Goal: Task Accomplishment & Management: Manage account settings

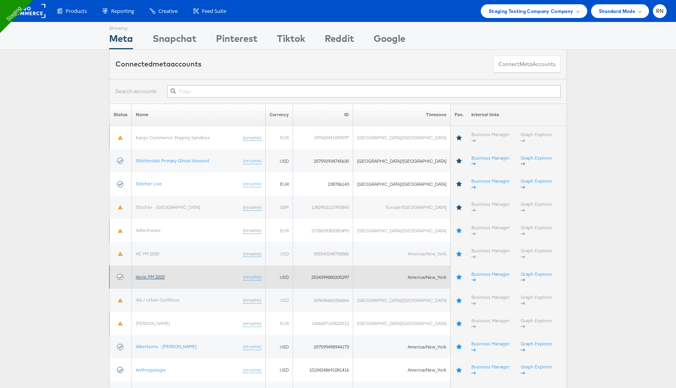
click at [155, 274] on link "Aerie PM 2020" at bounding box center [150, 277] width 29 height 6
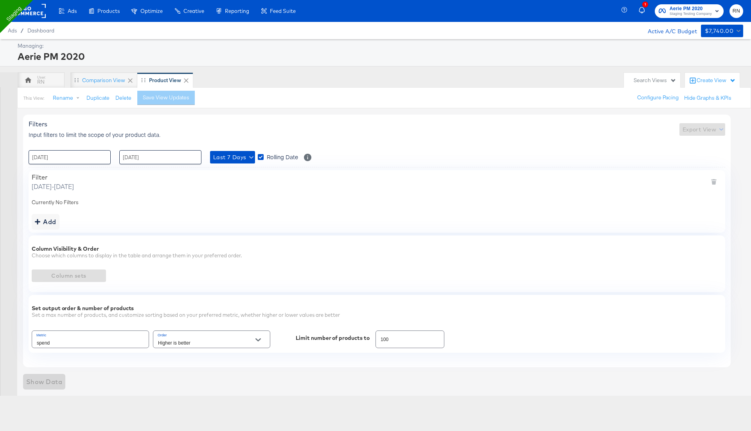
type input "Spend"
click at [63, 378] on button "Show Data" at bounding box center [44, 382] width 42 height 16
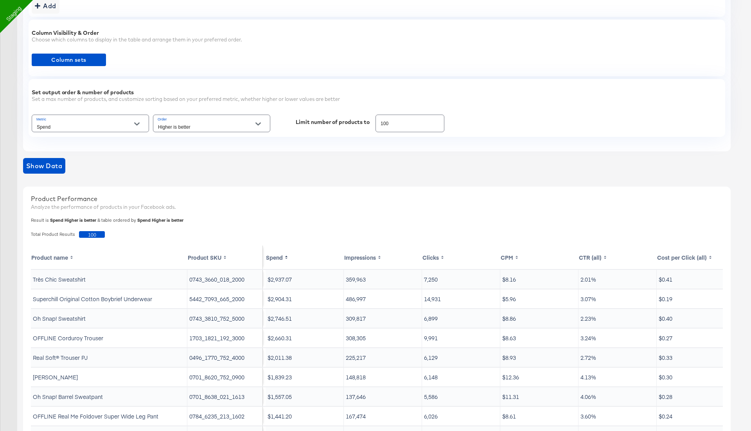
scroll to position [275, 0]
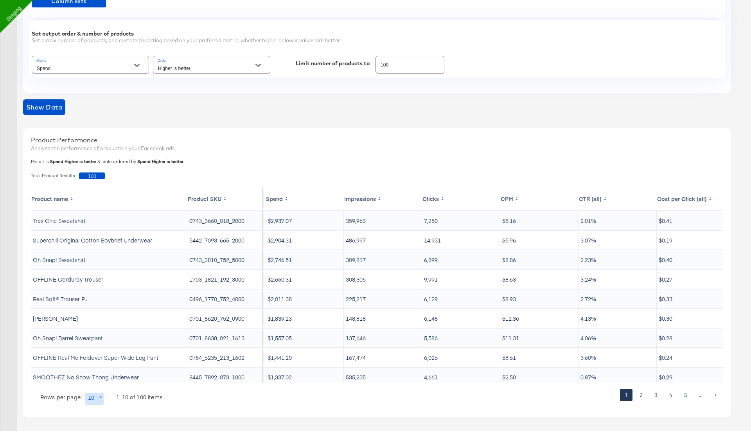
drag, startPoint x: 185, startPoint y: 219, endPoint x: 254, endPoint y: 220, distance: 68.5
click at [255, 220] on tr "Très Chic Sweatshirt 0743_3660_018_2000 $2,937.07 359,963 7,250 $8.16 2.01% $0.…" at bounding box center [383, 221] width 704 height 20
copy tr "Très Chic Sweatshirt 0743_3660_018_2000"
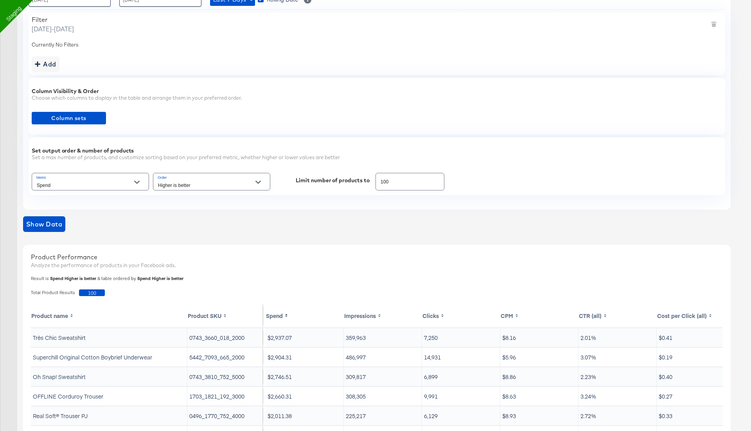
scroll to position [114, 0]
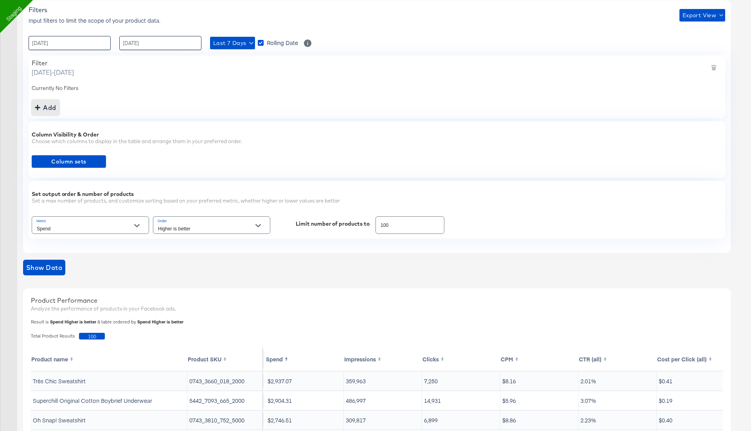
click at [45, 102] on div "Add" at bounding box center [46, 107] width 22 height 11
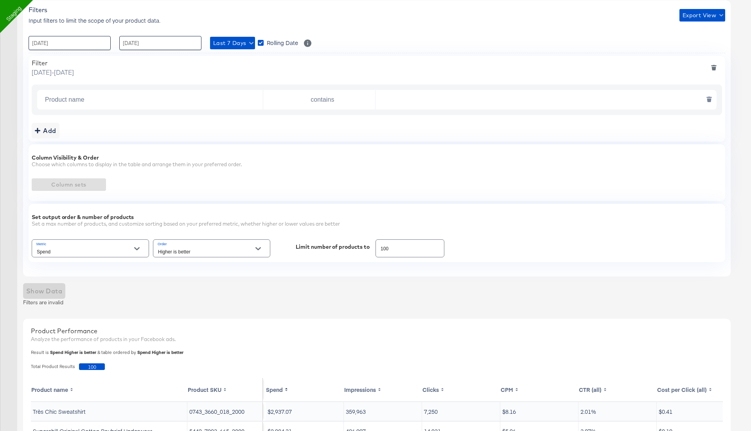
click at [138, 95] on input "Product name" at bounding box center [152, 100] width 221 height 16
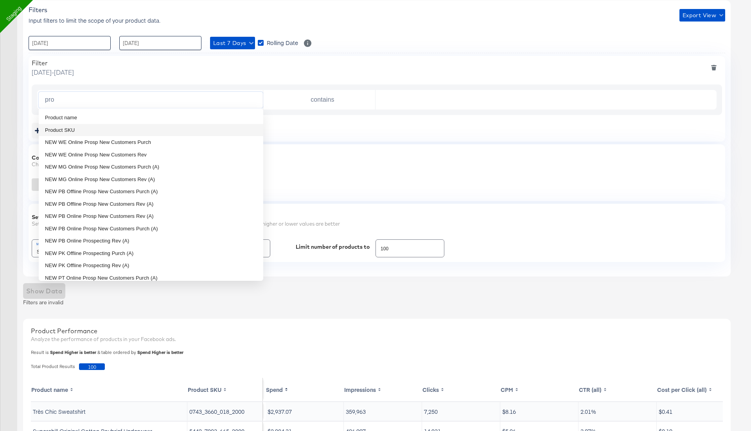
click at [78, 130] on li "Product SKU" at bounding box center [151, 130] width 225 height 13
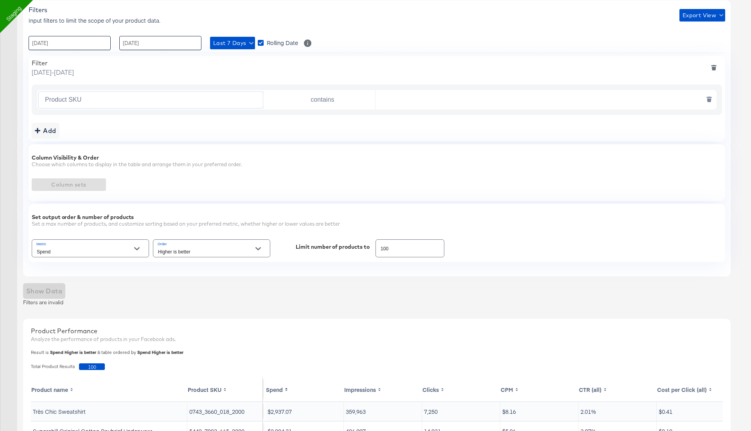
type input "Product SKU"
click at [457, 95] on input "text" at bounding box center [544, 100] width 337 height 16
paste input "0743_3660_018_2000"
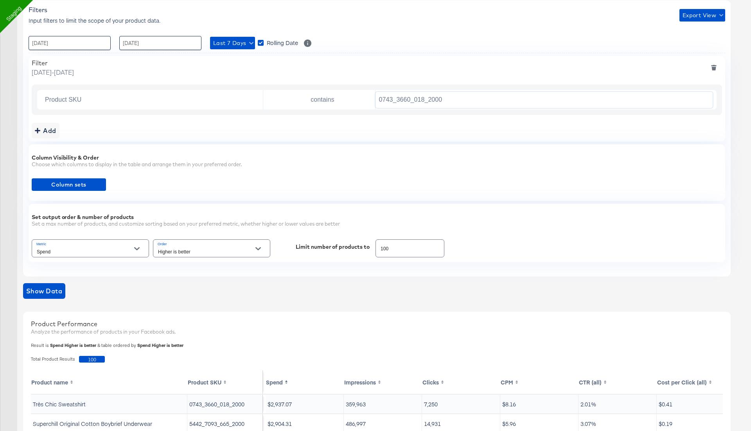
type input "0743_3660_018_2000"
click at [247, 175] on div "Column Visibility & Order Choose which columns to display in the table and arra…" at bounding box center [377, 172] width 697 height 57
click at [48, 286] on span "Show Data" at bounding box center [44, 291] width 36 height 11
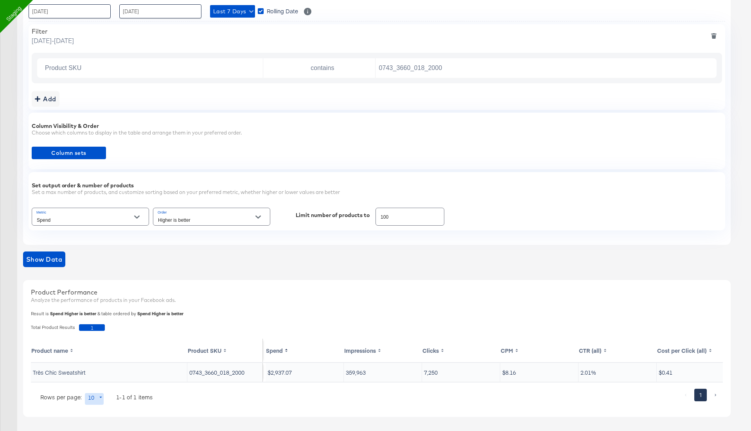
click at [217, 221] on input "Higher is better" at bounding box center [206, 220] width 98 height 9
click at [196, 246] on li "Lower is better" at bounding box center [211, 247] width 117 height 13
click at [49, 245] on div "Filters Input filters to limit the scope of your product data. Export View : 08…" at bounding box center [380, 197] width 714 height 470
click at [49, 254] on span "Show Data" at bounding box center [44, 259] width 36 height 11
click at [194, 219] on input "Lower is better" at bounding box center [206, 220] width 98 height 9
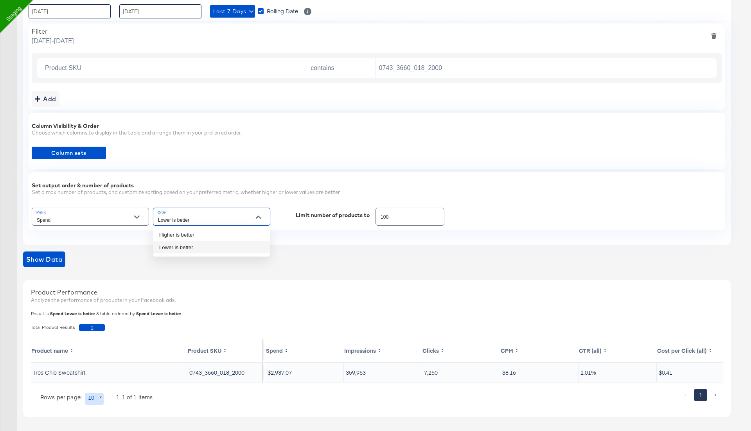
click at [186, 246] on li "Lower is better" at bounding box center [211, 247] width 117 height 13
click at [188, 217] on input "Lower is better" at bounding box center [206, 220] width 98 height 9
click at [184, 236] on li "Higher is better" at bounding box center [211, 235] width 117 height 13
type input "Higher is better"
click at [52, 256] on span "Show Data" at bounding box center [44, 259] width 36 height 11
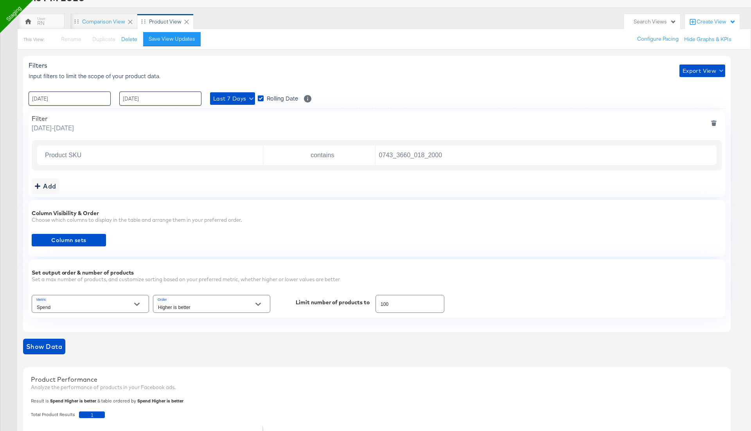
scroll to position [0, 0]
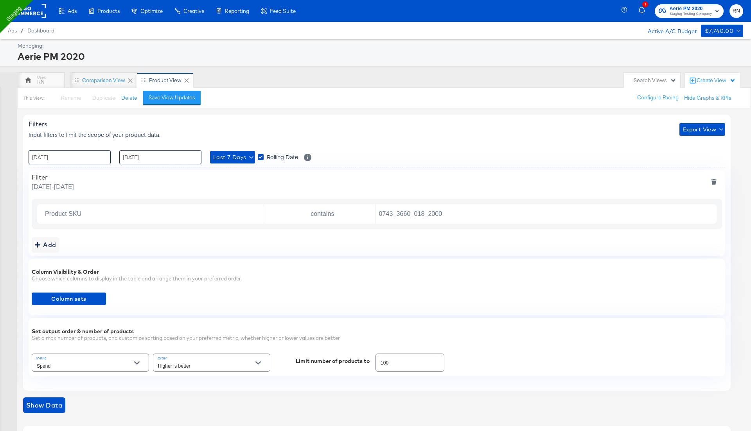
click at [31, 14] on rect at bounding box center [28, 11] width 36 height 14
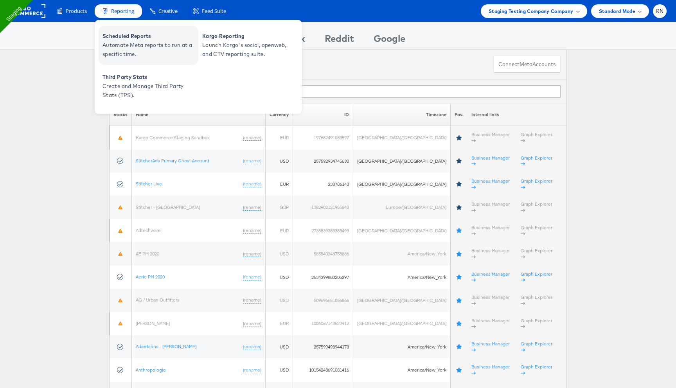
click at [135, 47] on span "Automate Meta reports to run at a specific time." at bounding box center [150, 50] width 94 height 18
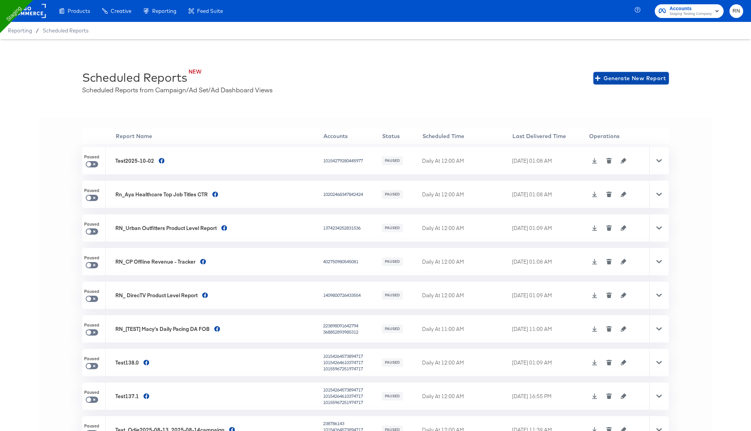
click at [637, 78] on span "Generate New Report" at bounding box center [631, 79] width 69 height 10
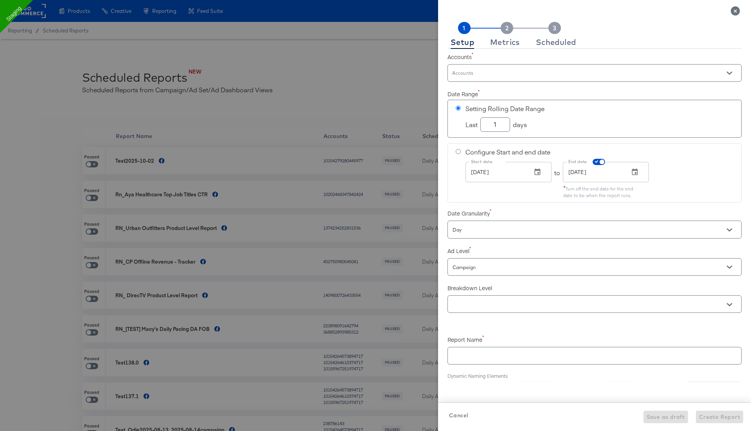
click at [465, 70] on div at bounding box center [595, 73] width 294 height 18
checkbox input "true"
click at [734, 10] on icon "Close" at bounding box center [735, 10] width 9 height 9
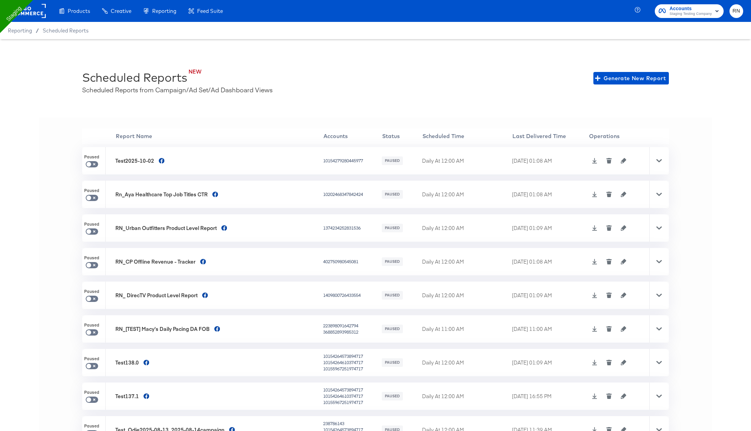
click at [323, 229] on div "1374234252831536" at bounding box center [351, 228] width 57 height 6
copy div "1374234252831536"
click at [644, 74] on span "Generate New Report" at bounding box center [631, 79] width 69 height 10
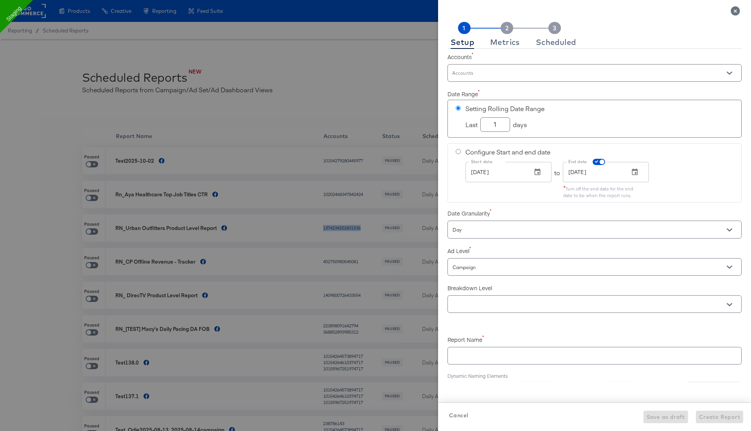
click at [513, 71] on div at bounding box center [595, 73] width 294 height 18
checkbox input "true"
click at [743, 16] on button "Close" at bounding box center [736, 11] width 22 height 22
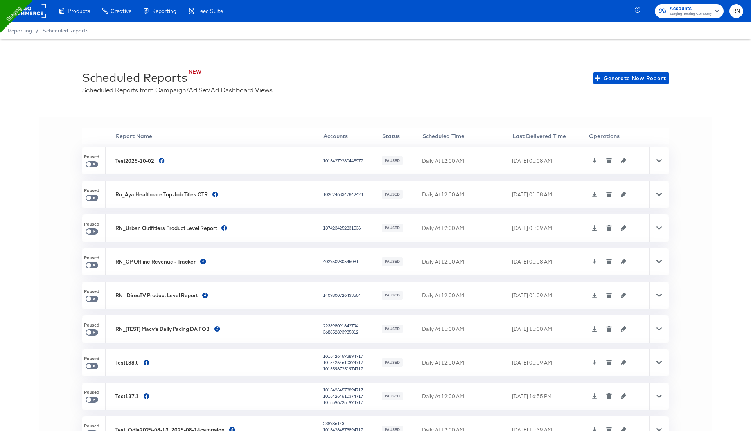
click at [323, 161] on div "10154279280445977" at bounding box center [351, 161] width 57 height 6
copy div "10154279280445977"
click at [646, 81] on span "Generate New Report" at bounding box center [631, 79] width 69 height 10
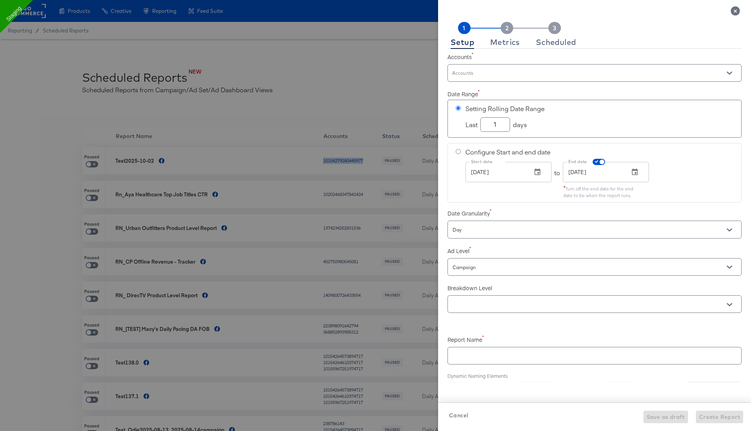
checkbox input "true"
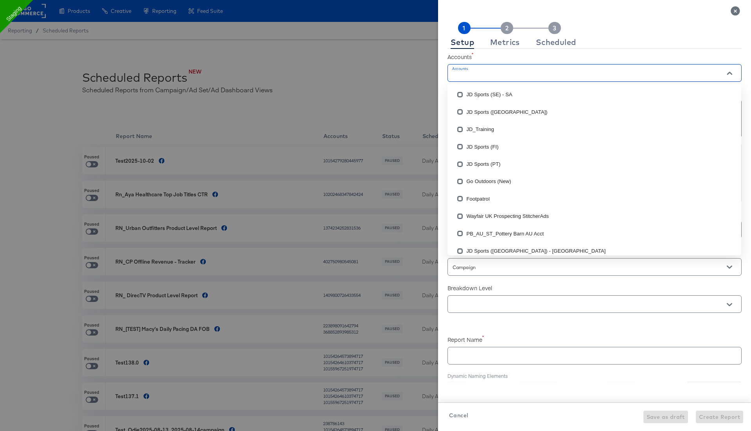
click at [479, 76] on input "Accounts" at bounding box center [583, 76] width 265 height 9
paste input "10154279280445977"
type input "10154279280445977"
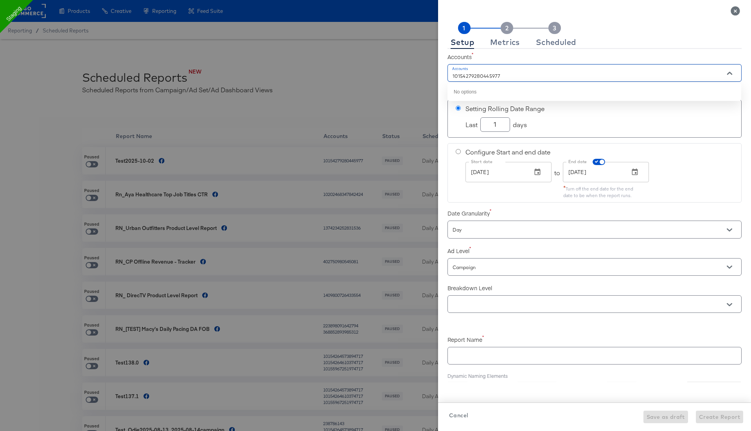
drag, startPoint x: 502, startPoint y: 76, endPoint x: 430, endPoint y: 76, distance: 72.0
click at [430, 76] on div "Setup Metrics Scheduled Accounts Accounts 10154279280445977 Date Range Setting …" at bounding box center [375, 215] width 751 height 431
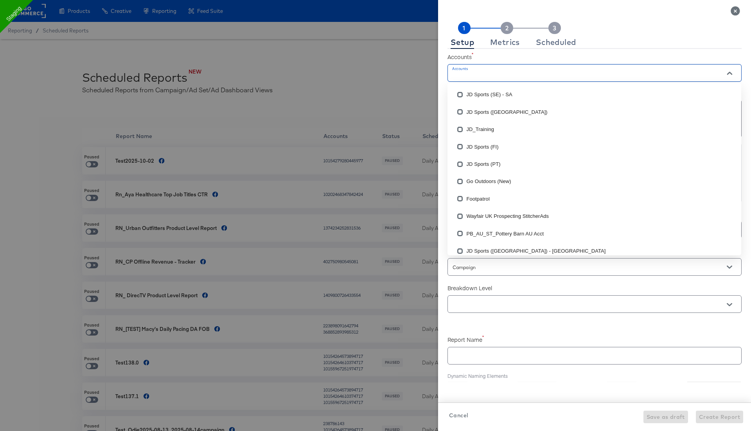
click at [306, 99] on div at bounding box center [375, 215] width 751 height 431
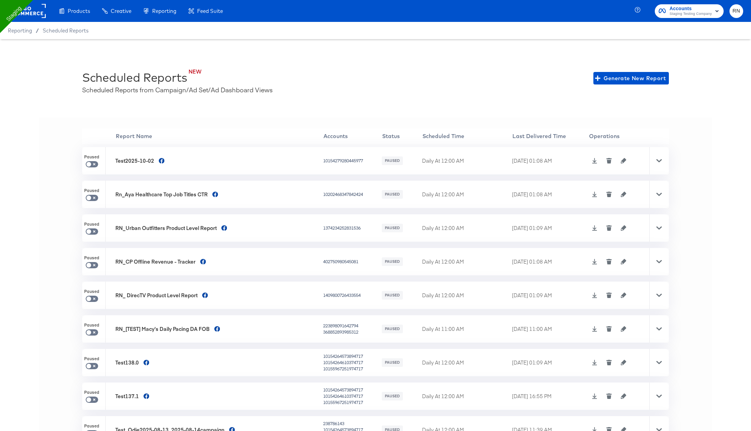
click at [621, 162] on icon "button" at bounding box center [623, 160] width 5 height 5
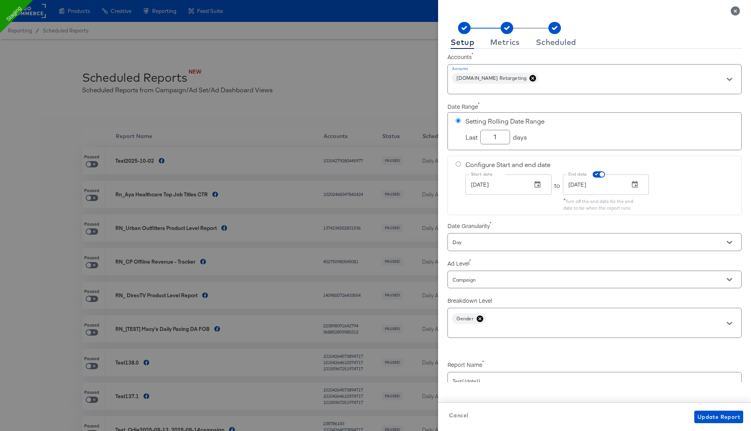
checkbox input "true"
click at [501, 88] on input "Accounts" at bounding box center [583, 89] width 265 height 9
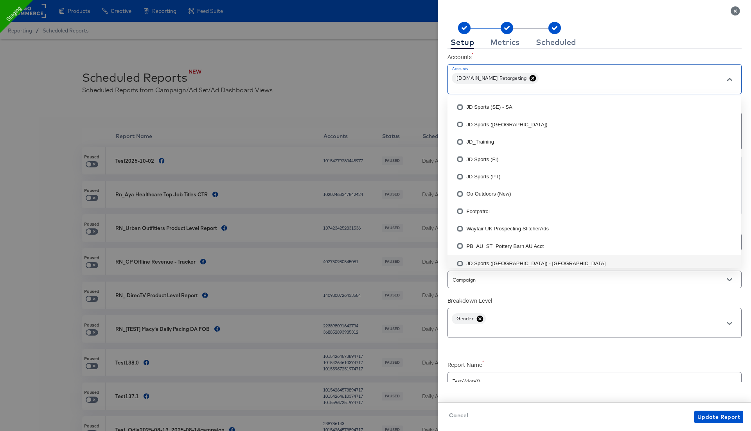
click at [492, 353] on div "Accounts Accounts Apartments.com Retargeting Date Range Setting Rolling Date Ra…" at bounding box center [595, 215] width 294 height 333
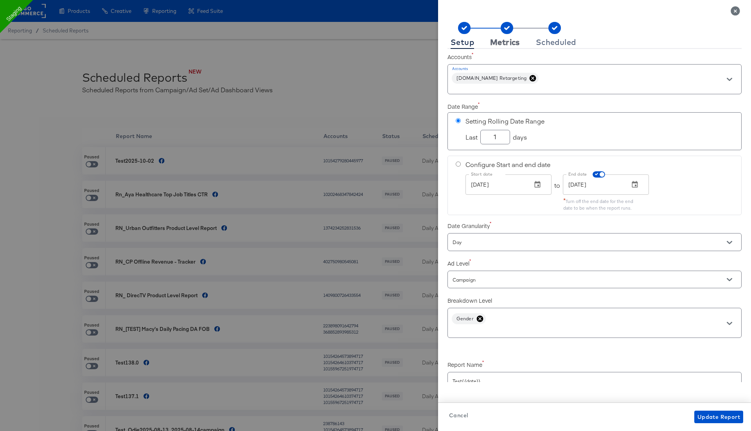
click at [507, 40] on div "Metrics" at bounding box center [505, 42] width 30 height 6
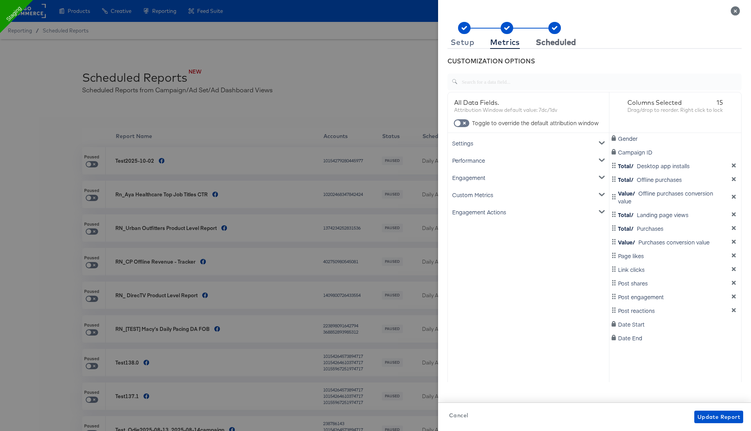
click at [543, 41] on div "Scheduled" at bounding box center [556, 42] width 40 height 6
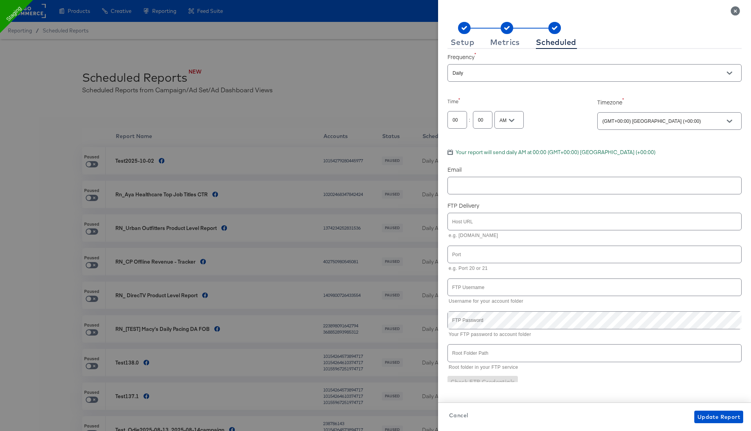
click at [733, 12] on icon "Close" at bounding box center [735, 10] width 9 height 9
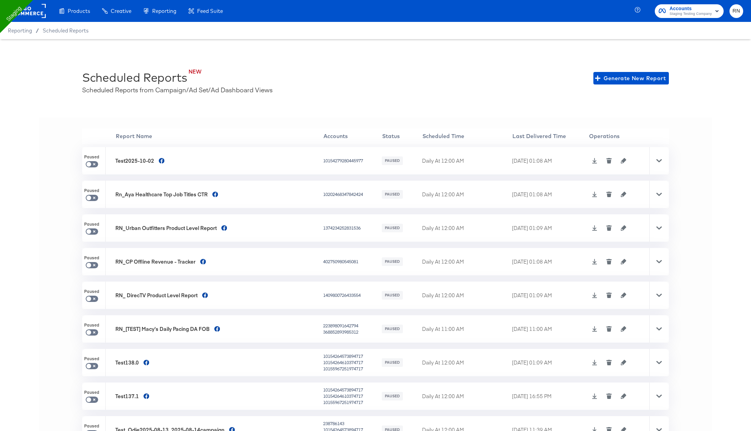
click at [323, 164] on td "10154279280445977" at bounding box center [352, 160] width 59 height 27
click at [323, 159] on div "10154279280445977" at bounding box center [351, 161] width 57 height 6
copy div "10154279280445977"
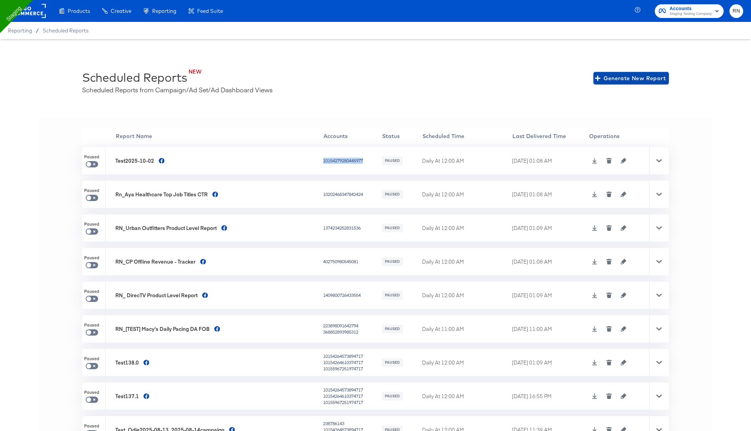
click at [608, 73] on button "Generate New Report" at bounding box center [632, 78] width 76 height 13
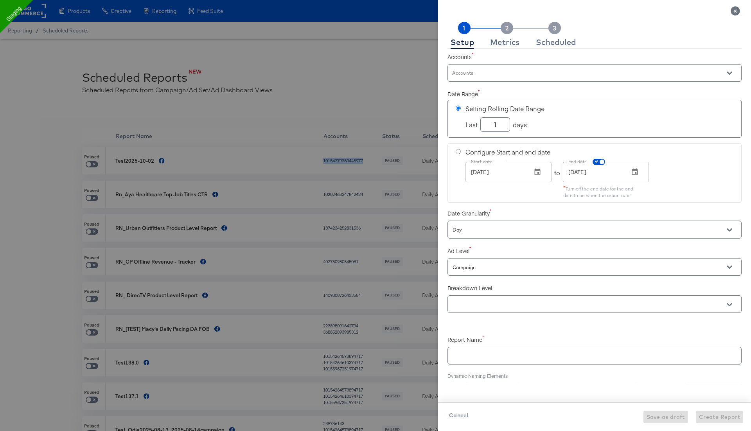
click at [603, 70] on div at bounding box center [595, 73] width 294 height 18
checkbox input "true"
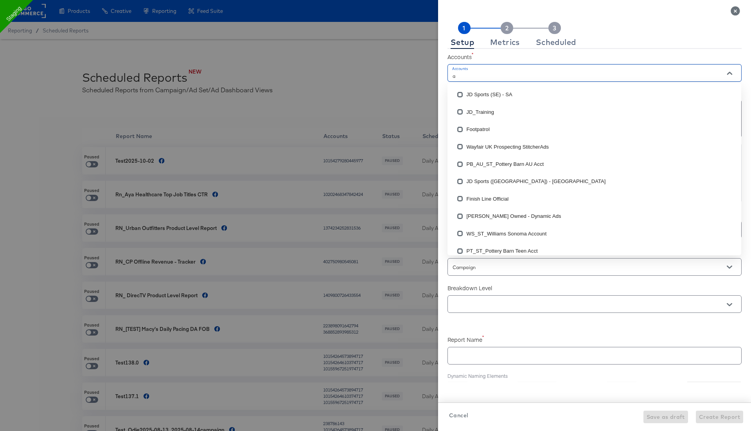
type input "ap"
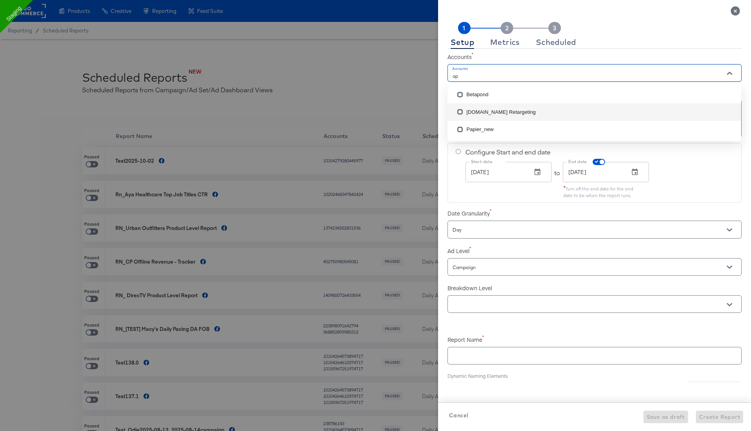
click at [527, 110] on li "[DOMAIN_NAME] Retargeting" at bounding box center [595, 111] width 294 height 17
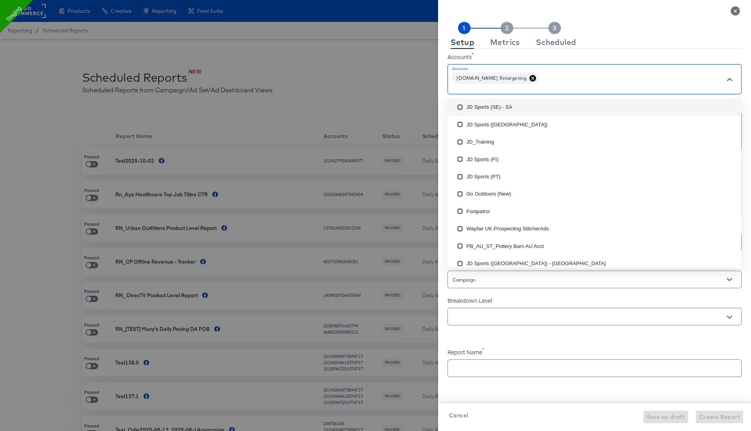
click at [576, 77] on div "[DOMAIN_NAME] Retargeting" at bounding box center [595, 79] width 294 height 30
click at [596, 49] on div "Accounts Accounts Apartments.com Retargeting" at bounding box center [595, 72] width 294 height 47
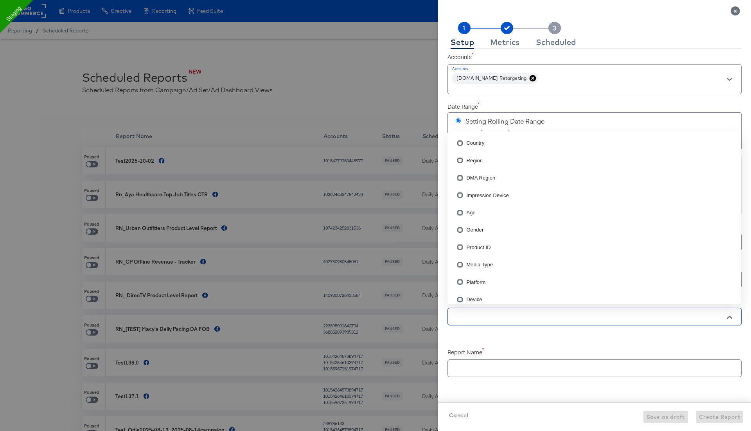
click at [470, 313] on input "text" at bounding box center [583, 317] width 265 height 9
click at [459, 231] on input "checkbox" at bounding box center [460, 231] width 13 height 13
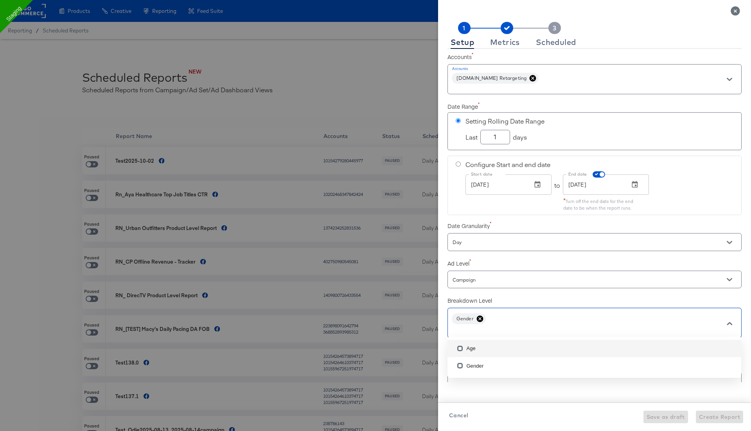
click at [480, 319] on icon at bounding box center [480, 319] width 7 height 7
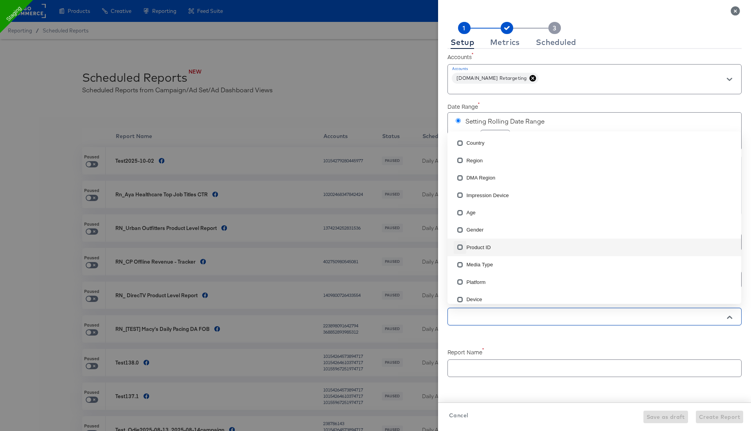
click at [460, 246] on input "checkbox" at bounding box center [460, 249] width 13 height 13
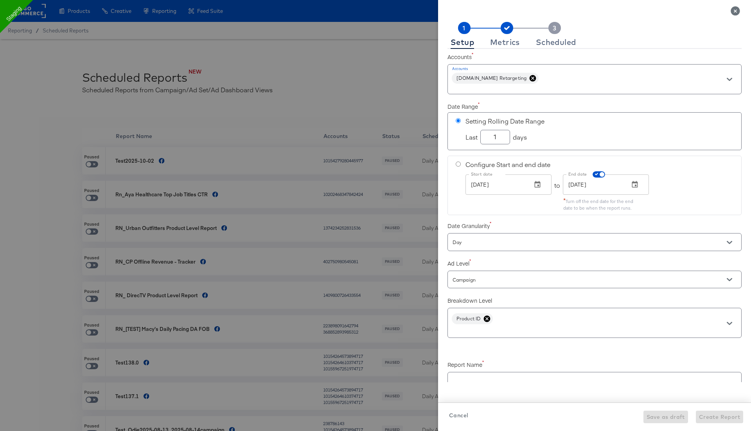
click at [499, 393] on div "Setup Metrics Scheduled Accounts Accounts Apartments.com Retargeting Date Range…" at bounding box center [594, 222] width 313 height 419
click at [472, 377] on input "text" at bounding box center [594, 377] width 293 height 17
checkbox input "true"
type input "T"
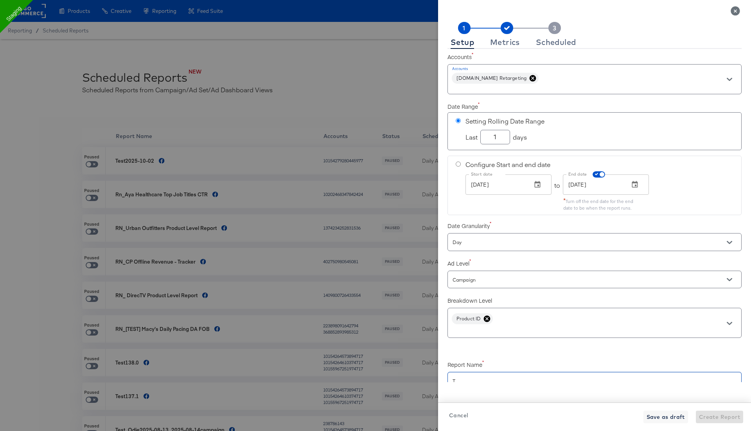
checkbox input "true"
type input "Te"
checkbox input "true"
type input "Tes"
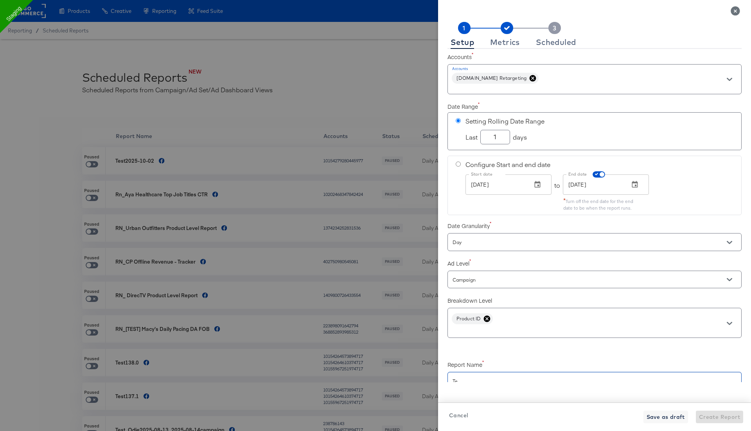
type input "Tes"
checkbox input "true"
type input "Test"
checkbox input "true"
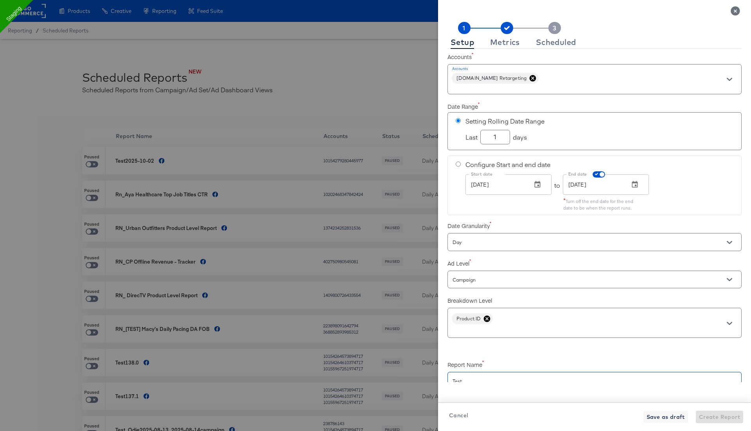
type input "Test1"
checkbox input "true"
type input "Test13"
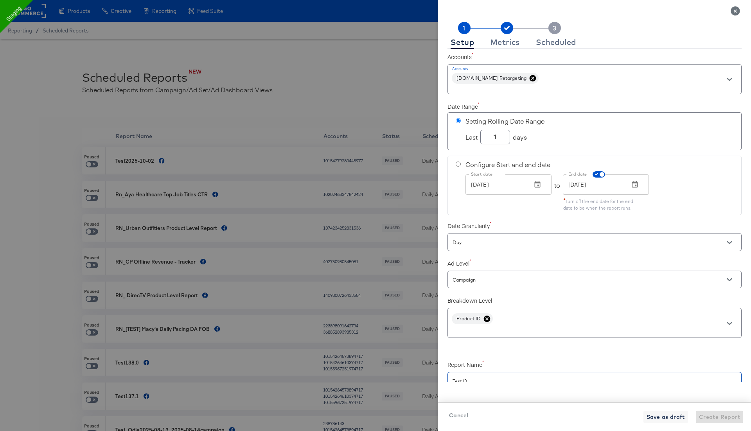
checkbox input "true"
type input "Test139"
checkbox input "true"
type input "Test139."
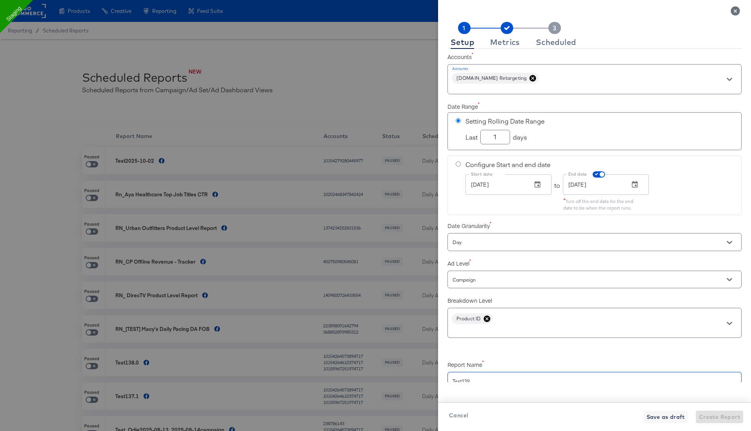
type input "Test139."
checkbox input "true"
type input "Test139.0"
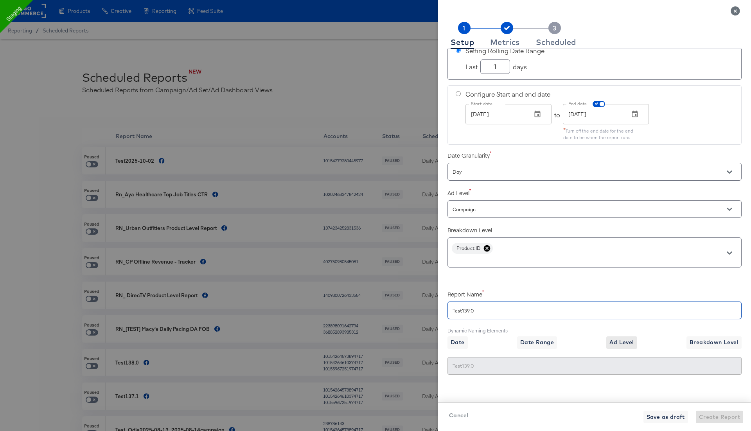
type input "Test139.0"
click at [618, 340] on span "Ad Level" at bounding box center [622, 343] width 24 height 10
checkbox input "true"
type input "Test139.0{{level}}"
type input "Test139.0Campaign"
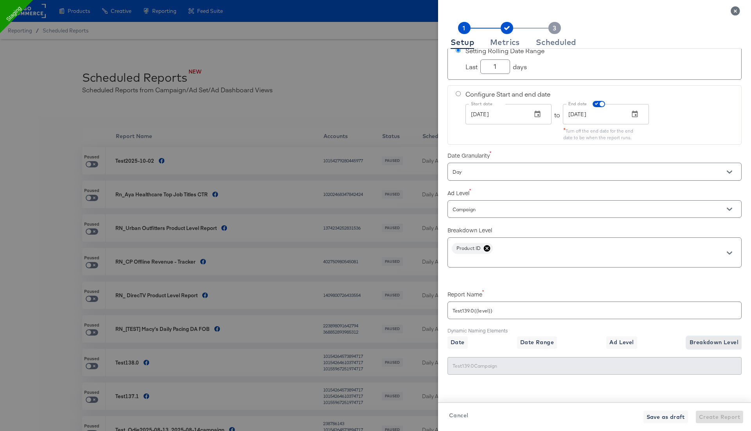
click at [712, 338] on span "Breakdown Level" at bounding box center [714, 343] width 49 height 10
checkbox input "true"
type input "Test139.0{{level}}{{breakdown}}"
type input "Test139.0CampaignProduct ID"
click at [517, 36] on button "Metrics" at bounding box center [505, 42] width 36 height 13
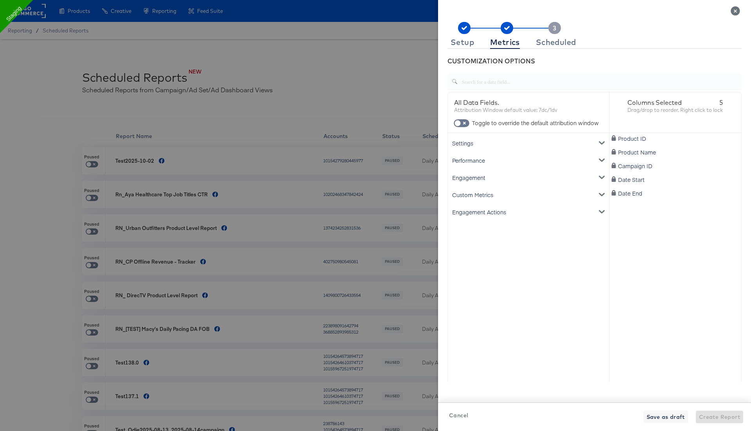
click at [524, 163] on div "Performance" at bounding box center [529, 160] width 158 height 17
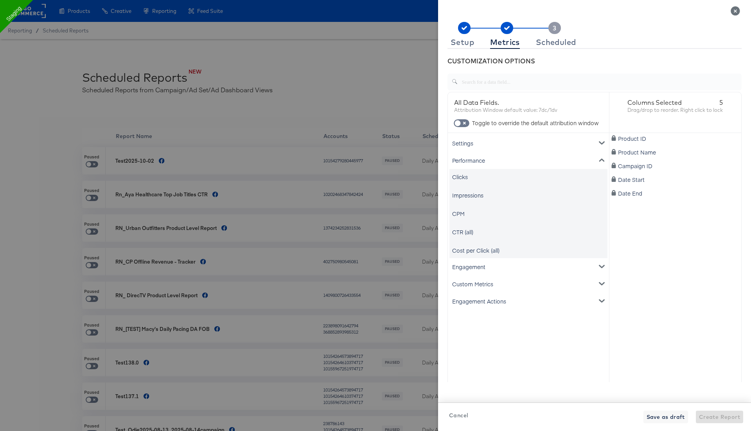
click at [463, 193] on div "Impressions" at bounding box center [467, 195] width 31 height 8
click at [463, 177] on div "Clicks" at bounding box center [460, 177] width 16 height 8
click at [464, 249] on div "Cost per Click (all)" at bounding box center [475, 251] width 47 height 8
click at [469, 266] on div "Engagement" at bounding box center [529, 266] width 158 height 17
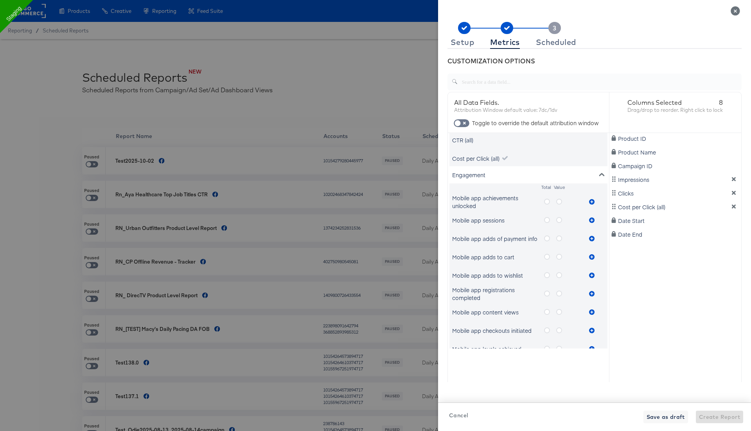
scroll to position [93, 0]
click at [545, 198] on icon "metrics-list" at bounding box center [547, 201] width 6 height 6
click at [0, 0] on input "metrics-list" at bounding box center [0, 0] width 0 height 0
click at [593, 201] on icon "metrics-list" at bounding box center [591, 200] width 5 height 5
click at [558, 201] on icon "metrics-list" at bounding box center [559, 201] width 6 height 6
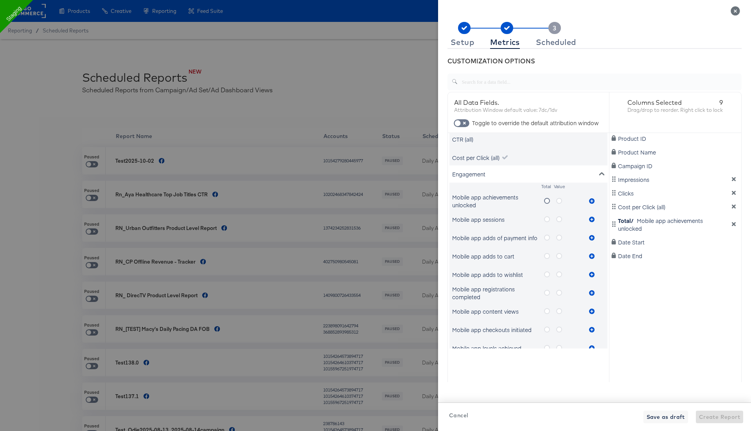
click at [0, 0] on input "metrics-list" at bounding box center [0, 0] width 0 height 0
click at [593, 200] on icon "metrics-list" at bounding box center [591, 200] width 5 height 5
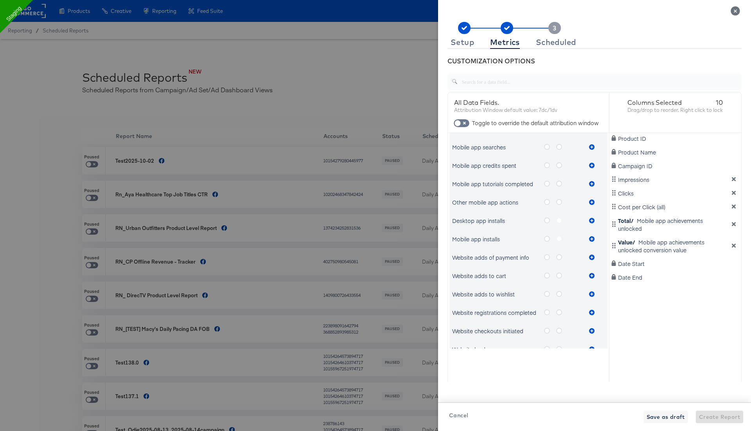
scroll to position [504, 0]
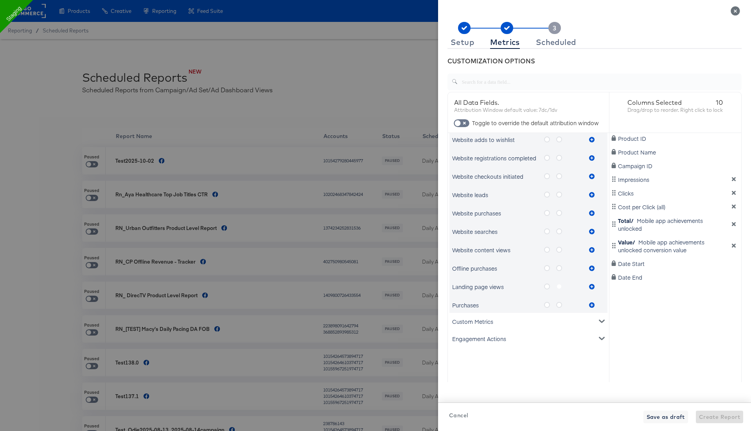
click at [548, 286] on icon "metrics-list" at bounding box center [547, 287] width 6 height 6
click at [0, 0] on input "metrics-list" at bounding box center [0, 0] width 0 height 0
click at [591, 285] on icon "metrics-list" at bounding box center [591, 286] width 5 height 5
click at [558, 285] on label "metrics-list" at bounding box center [562, 287] width 12 height 10
click at [560, 284] on label "metrics-list" at bounding box center [562, 287] width 12 height 10
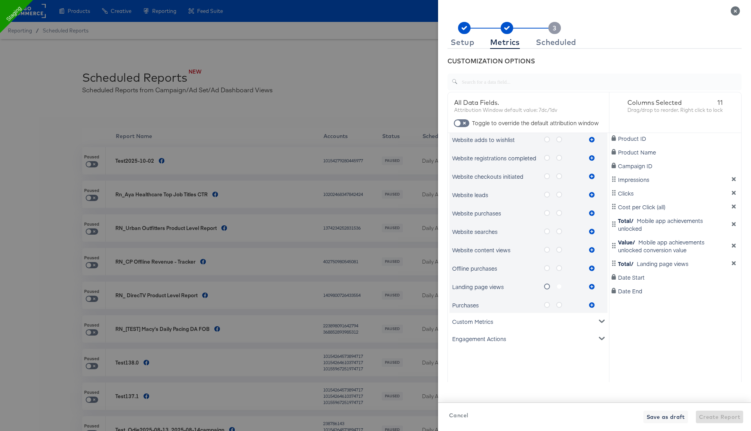
click at [559, 286] on label "metrics-list" at bounding box center [562, 287] width 12 height 10
click at [551, 285] on label "metrics-list" at bounding box center [550, 287] width 12 height 10
click at [0, 0] on input "metrics-list" at bounding box center [0, 0] width 0 height 0
click at [546, 268] on icon "metrics-list" at bounding box center [547, 268] width 6 height 6
click at [0, 0] on input "metrics-list" at bounding box center [0, 0] width 0 height 0
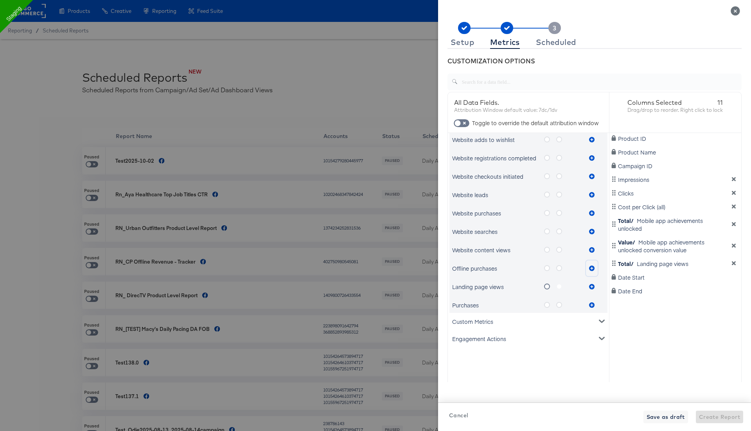
click at [590, 268] on icon "metrics-list" at bounding box center [591, 268] width 5 height 5
click at [560, 267] on icon "metrics-list" at bounding box center [559, 268] width 6 height 6
click at [0, 0] on input "metrics-list" at bounding box center [0, 0] width 0 height 0
click at [590, 266] on icon "metrics-list" at bounding box center [591, 268] width 5 height 5
click at [490, 333] on div "Engagement Actions" at bounding box center [529, 338] width 158 height 17
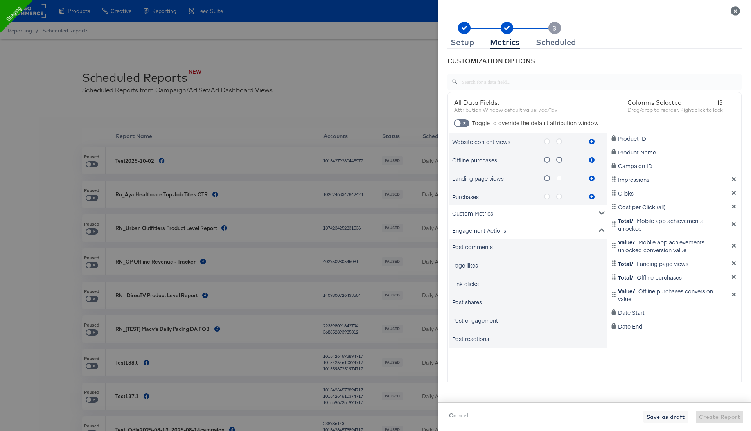
scroll to position [630, 0]
click at [473, 230] on div "Post comments" at bounding box center [472, 229] width 41 height 8
click at [468, 246] on div "Page likes" at bounding box center [465, 248] width 26 height 8
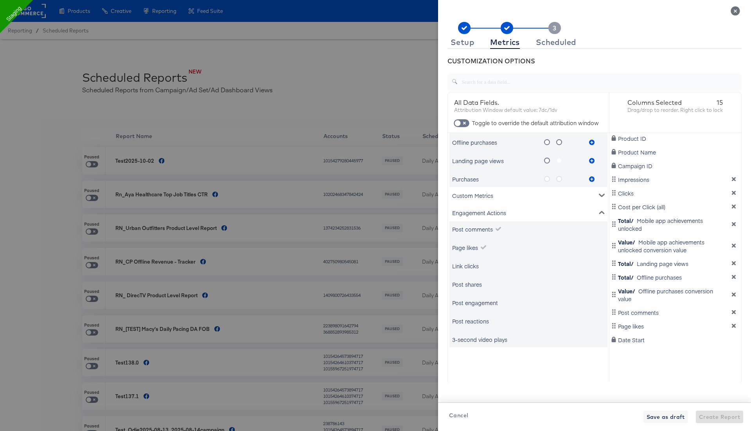
click at [477, 337] on div "3-second video plays" at bounding box center [479, 340] width 55 height 8
click at [555, 45] on div "Scheduled" at bounding box center [556, 42] width 40 height 6
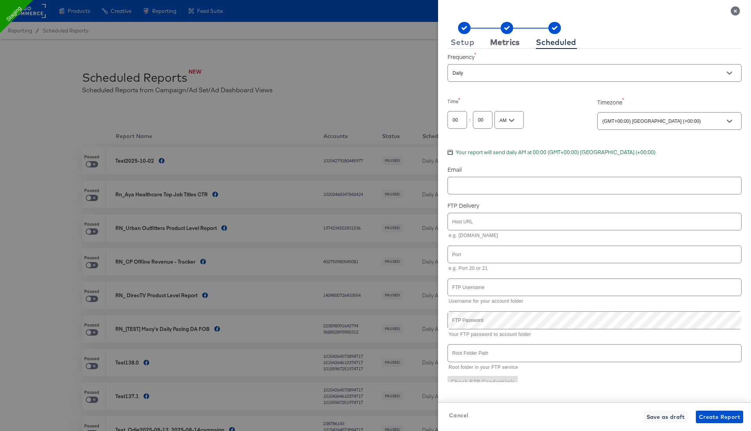
click at [513, 44] on div "Metrics" at bounding box center [505, 42] width 30 height 6
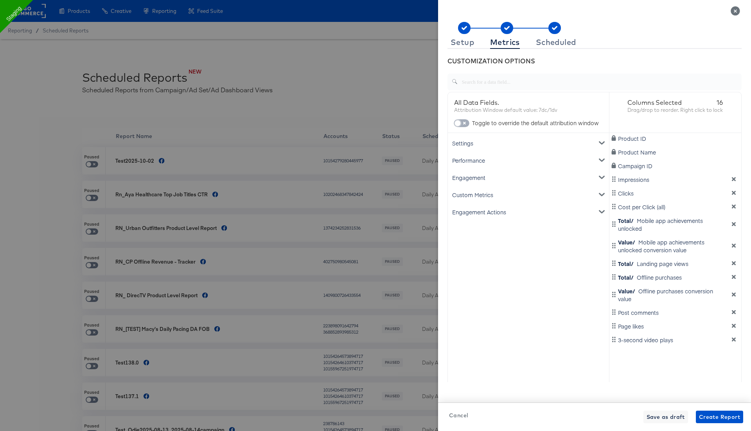
click at [461, 123] on input "checkbox" at bounding box center [457, 125] width 23 height 8
checkbox input "true"
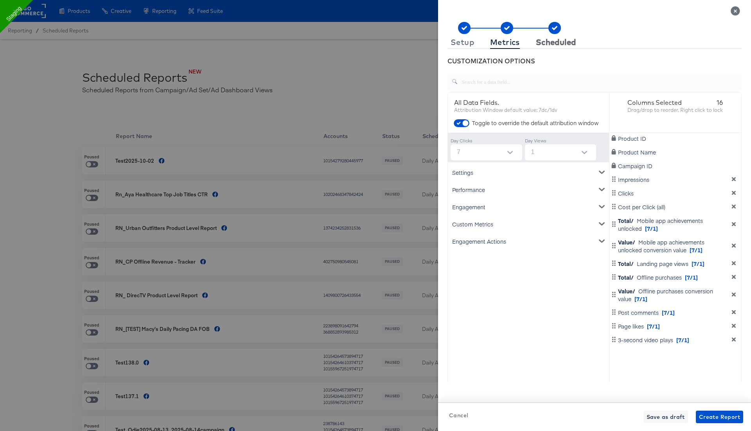
click at [560, 41] on div "Scheduled" at bounding box center [556, 42] width 40 height 6
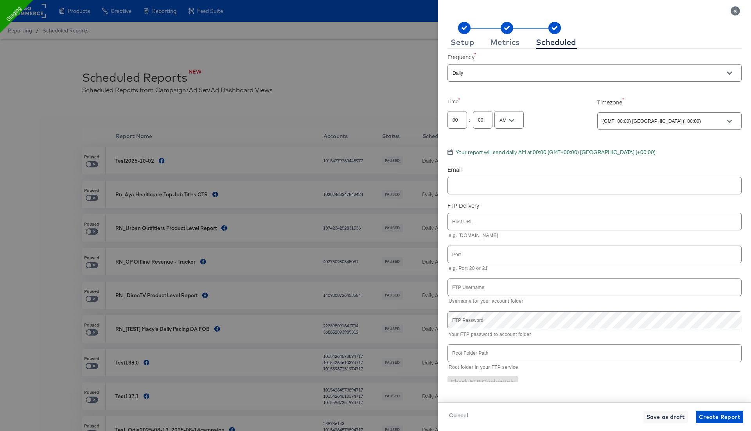
click at [496, 184] on input "text" at bounding box center [583, 186] width 265 height 9
type input "rupali.narkhede@kargo.com"
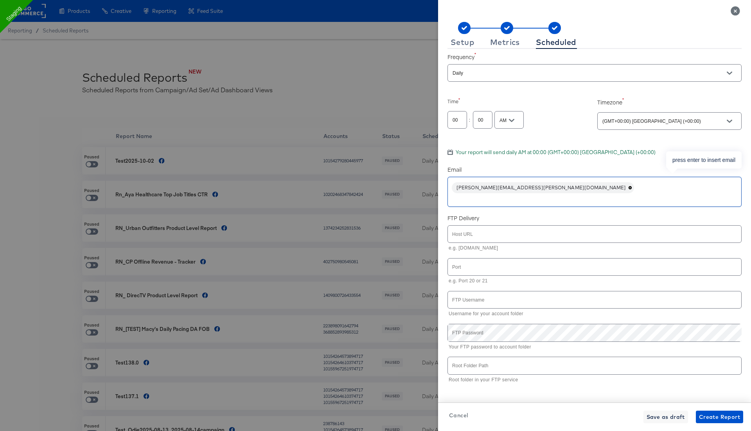
scroll to position [25, 0]
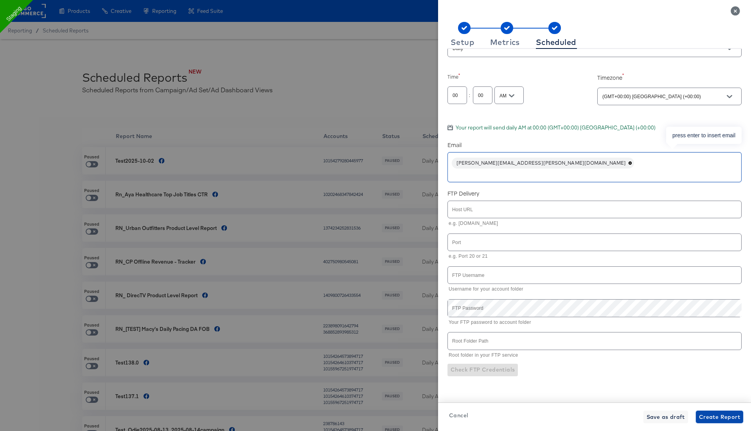
click at [711, 422] on span "Create Report" at bounding box center [719, 417] width 41 height 10
checkbox input "true"
checkbox input "false"
checkbox input "true"
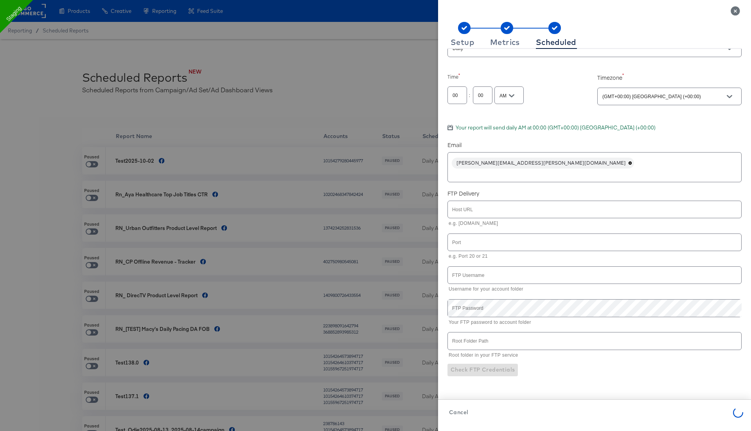
checkbox input "false"
checkbox input "true"
checkbox input "false"
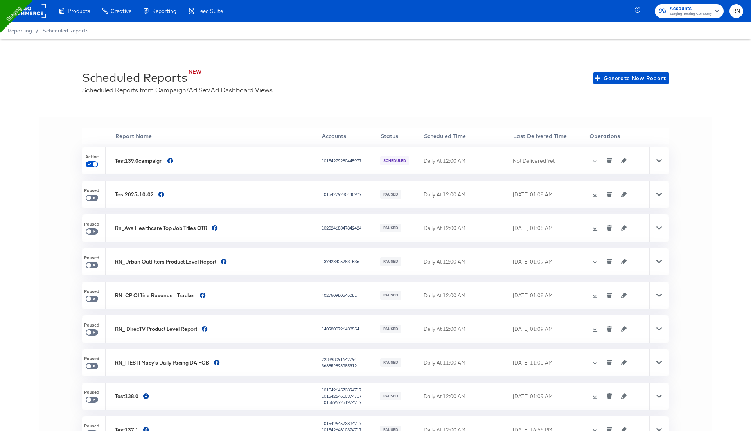
click at [659, 163] on icon at bounding box center [659, 160] width 5 height 5
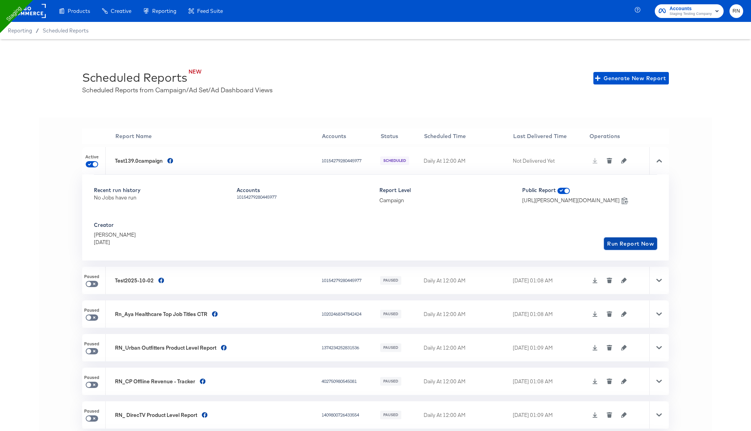
click at [627, 243] on span "Run Report Now" at bounding box center [630, 244] width 47 height 10
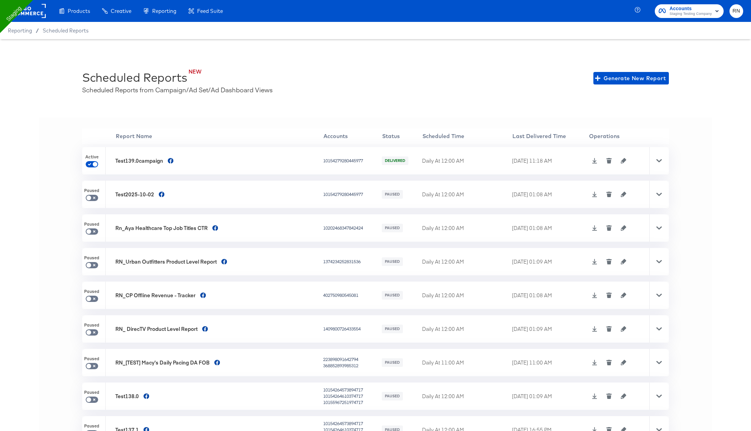
click at [592, 159] on icon at bounding box center [594, 160] width 5 height 5
click at [90, 164] on input "checkbox" at bounding box center [95, 166] width 19 height 6
checkbox input "false"
click at [39, 12] on rect at bounding box center [28, 11] width 36 height 14
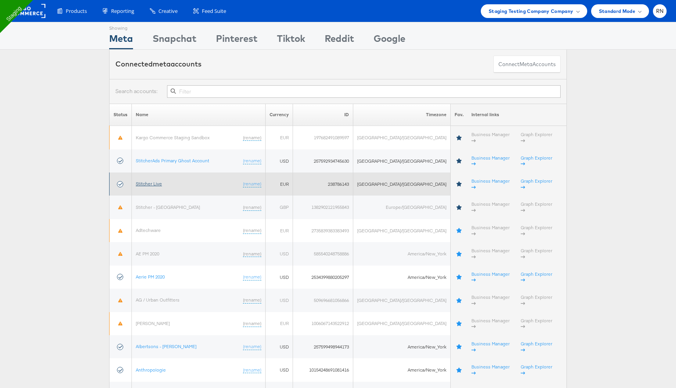
click at [157, 181] on link "Stitcher Live" at bounding box center [149, 184] width 26 height 6
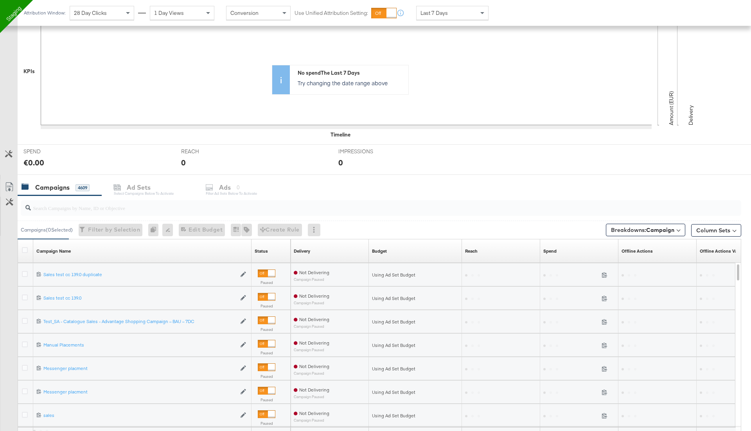
scroll to position [220, 0]
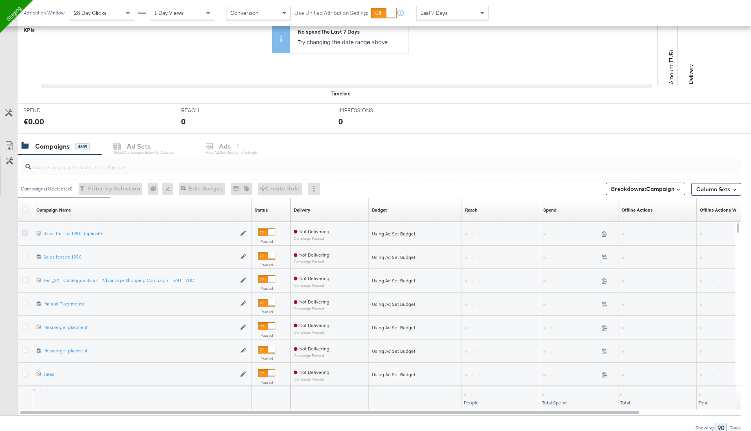
click at [25, 230] on icon at bounding box center [25, 233] width 6 height 6
click at [0, 0] on input "checkbox" at bounding box center [0, 0] width 0 height 0
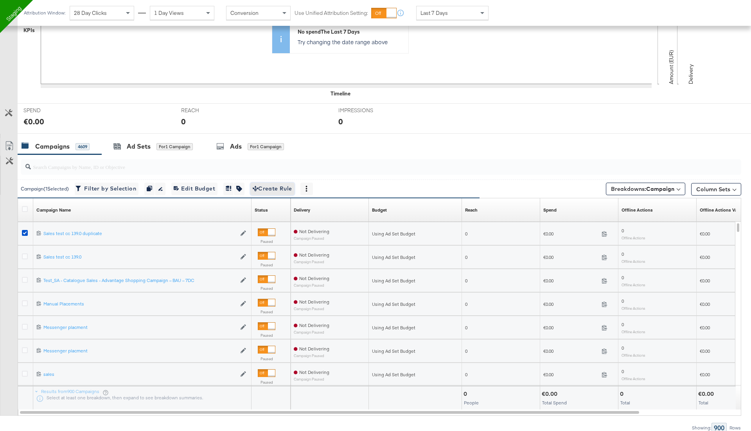
click at [281, 189] on span "Create Rule" at bounding box center [273, 189] width 40 height 10
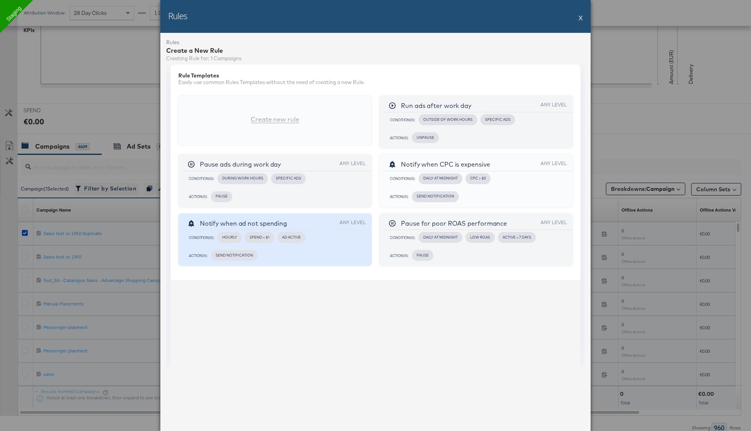
click at [315, 258] on div "Action(s): Send Notification" at bounding box center [275, 255] width 182 height 15
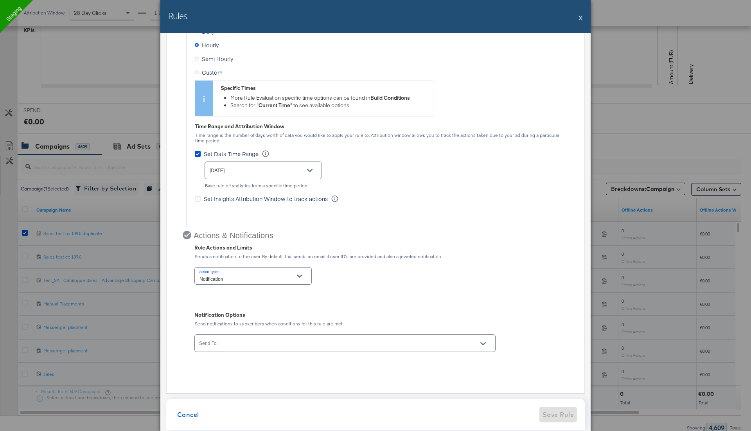
scroll to position [254, 0]
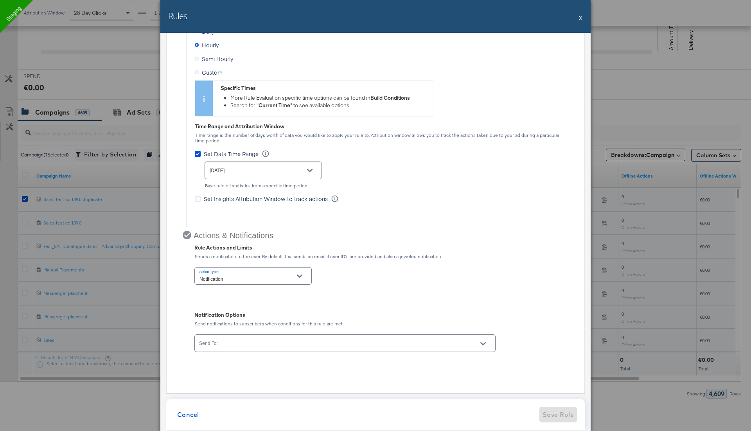
click at [239, 336] on div at bounding box center [344, 344] width 301 height 18
type input "rupal"
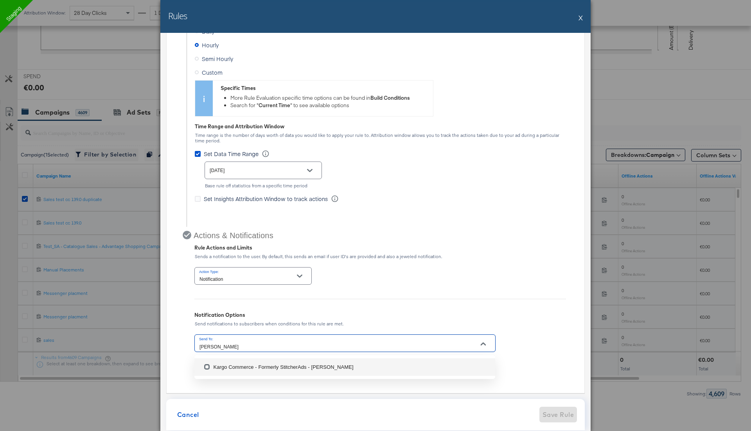
click at [251, 361] on li "Kargo Commerce - Formerly StitcherAds - Rupali Narkhede" at bounding box center [344, 366] width 301 height 17
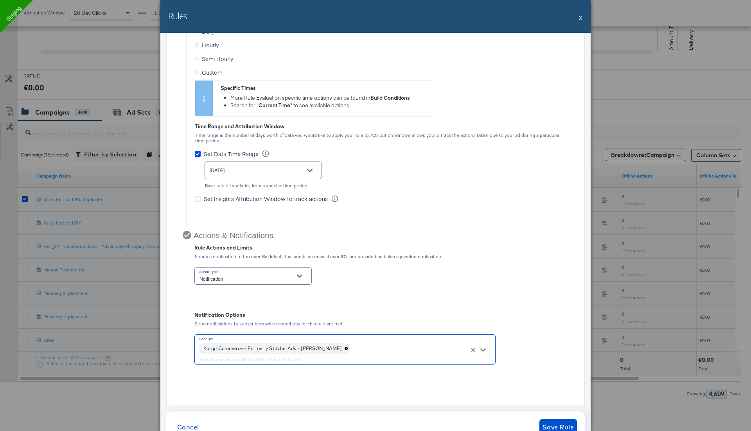
click at [441, 266] on div "Action Type: Notification Notification Options Send notifications to subscriber…" at bounding box center [380, 316] width 372 height 101
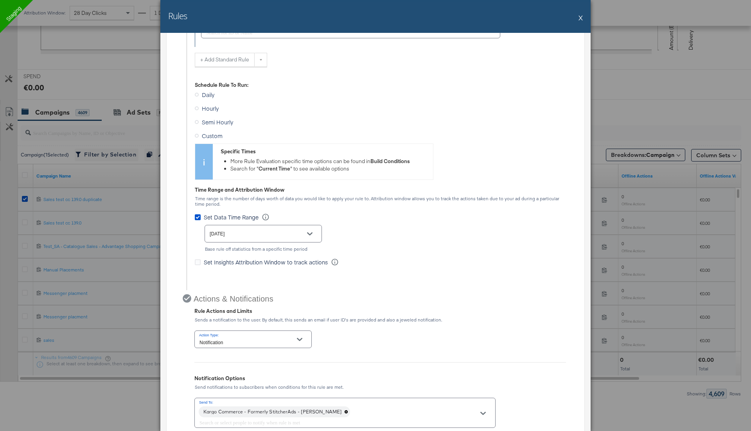
scroll to position [494, 0]
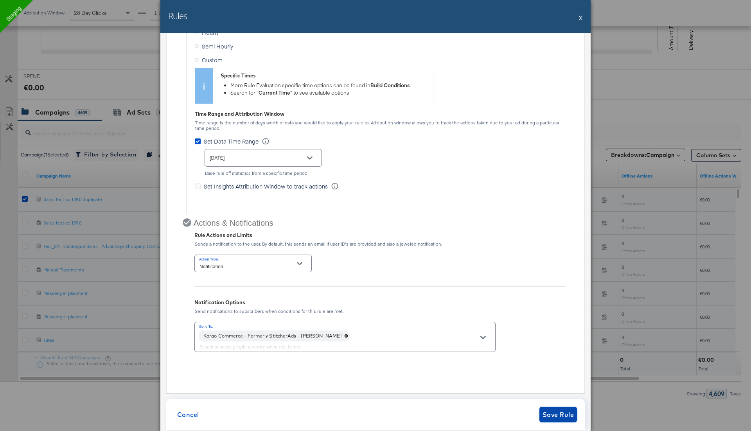
click at [559, 409] on span "Save Rule" at bounding box center [558, 414] width 31 height 11
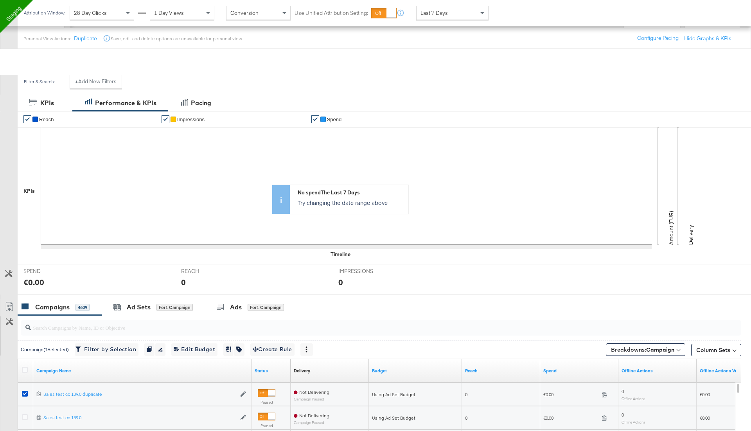
scroll to position [0, 0]
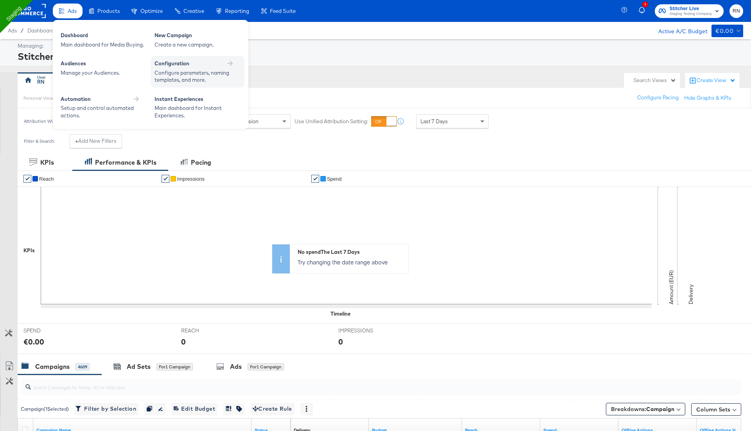
click at [173, 75] on div "Configure parameters, naming templates, and more." at bounding box center [194, 76] width 78 height 14
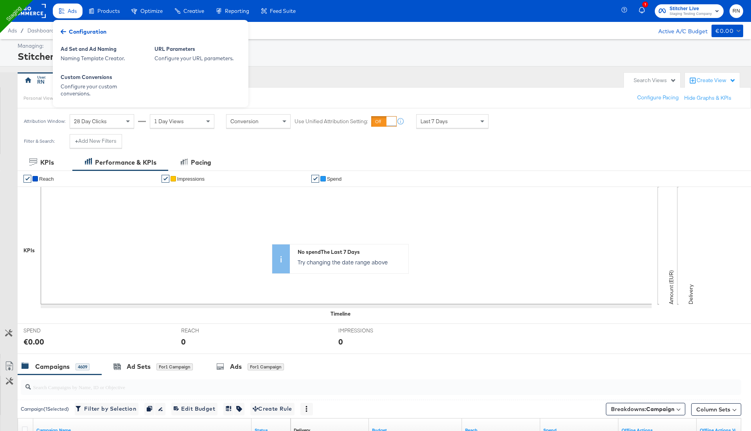
click at [65, 26] on div "Configuration" at bounding box center [84, 32] width 54 height 12
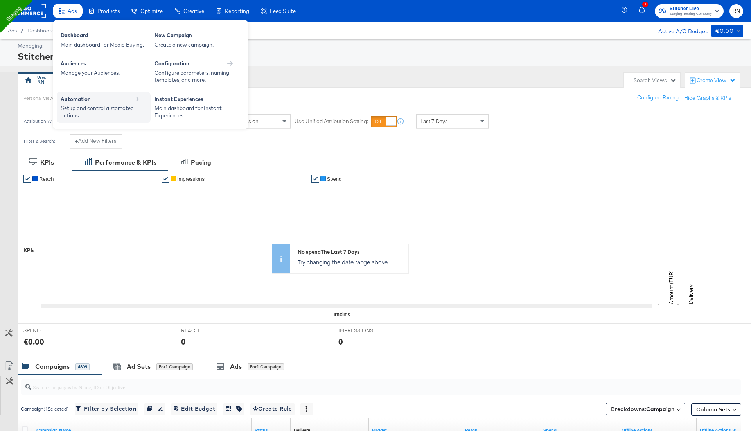
click at [101, 98] on div "Automation" at bounding box center [104, 98] width 86 height 7
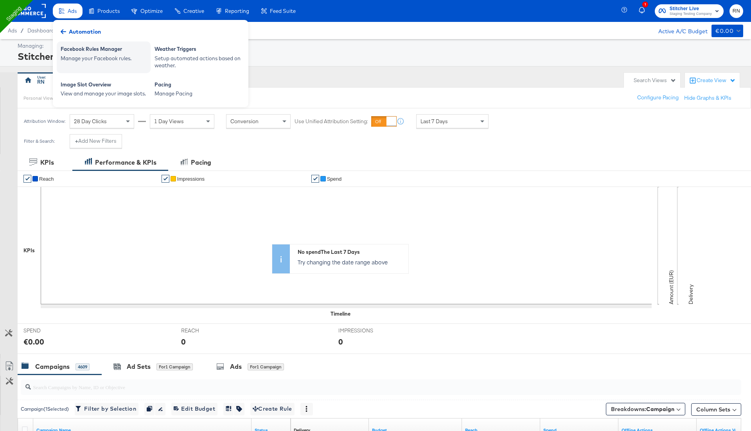
click at [106, 49] on div "Facebook Rules Manager" at bounding box center [104, 49] width 86 height 9
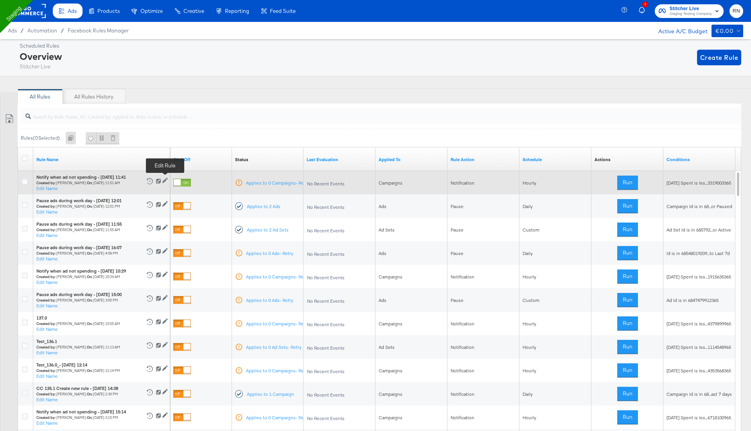
click at [166, 178] on icon at bounding box center [164, 180] width 5 height 5
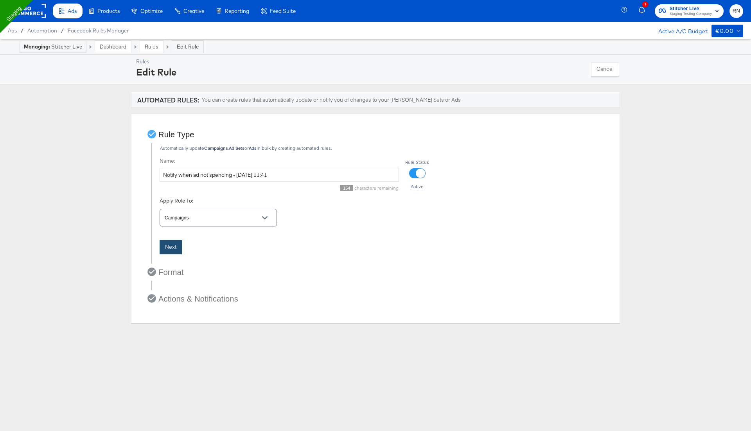
click at [173, 243] on button "Next" at bounding box center [171, 247] width 22 height 14
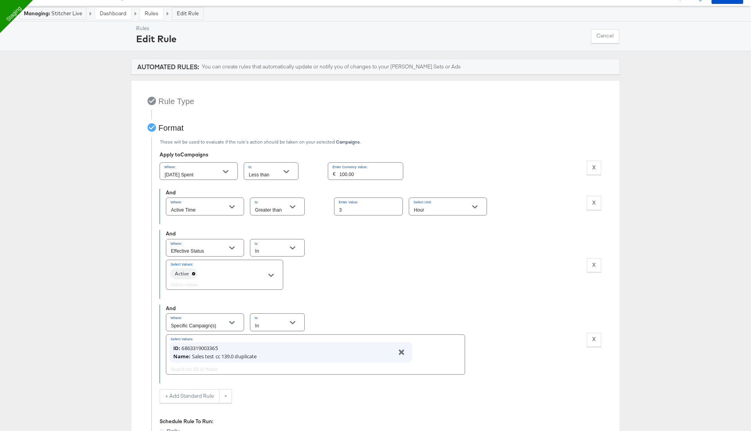
scroll to position [49, 0]
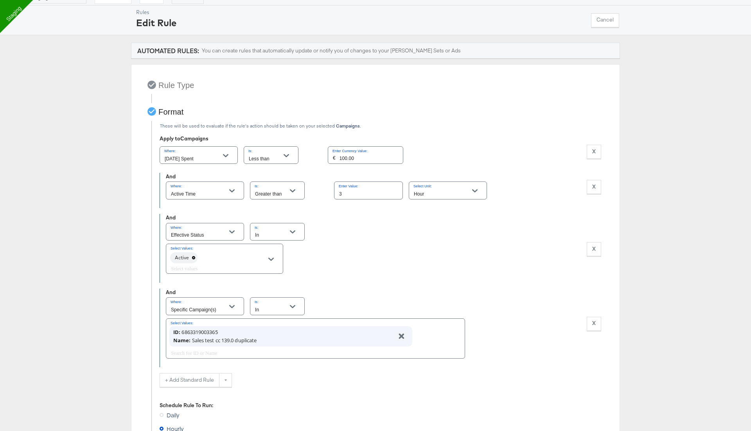
click at [338, 162] on div "€ 100.00" at bounding box center [366, 155] width 76 height 18
drag, startPoint x: 336, startPoint y: 158, endPoint x: 376, endPoint y: 159, distance: 39.5
click at [376, 159] on div "€ 100.00" at bounding box center [366, 155] width 76 height 18
type input "0"
type input "90.00"
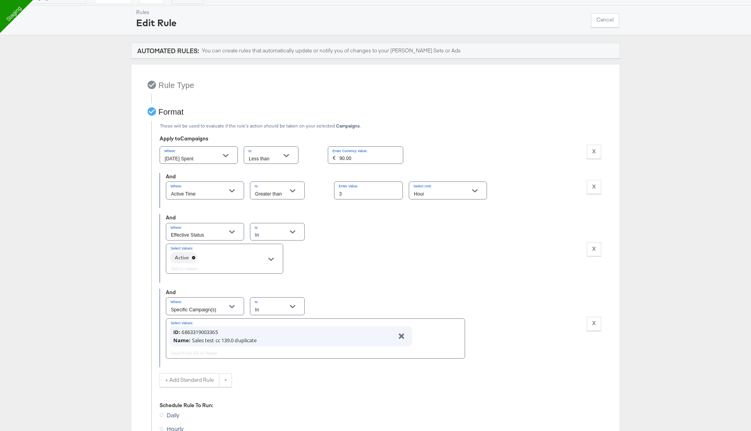
click at [382, 234] on div "Where: Effective Status Is: In Select Values: Active X Remove Condition" at bounding box center [383, 248] width 435 height 54
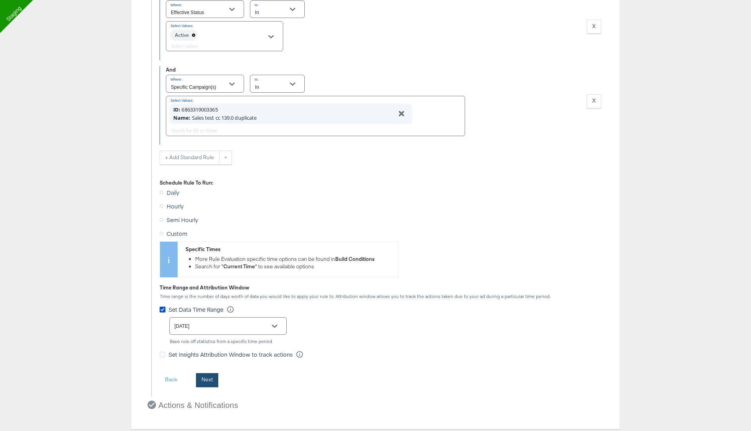
click at [212, 373] on button "Next" at bounding box center [207, 380] width 22 height 14
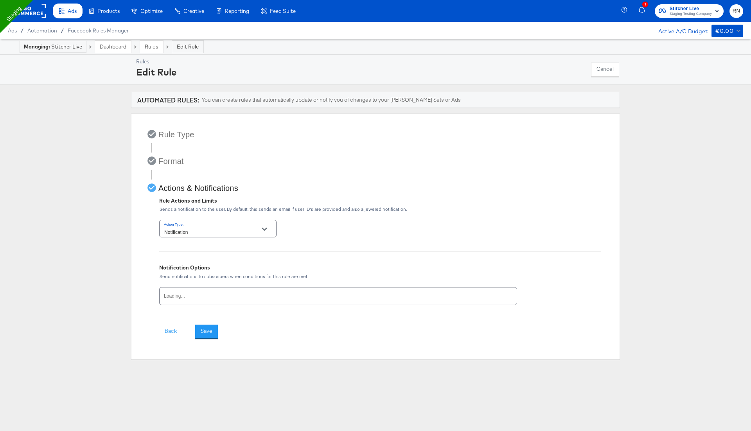
scroll to position [0, 0]
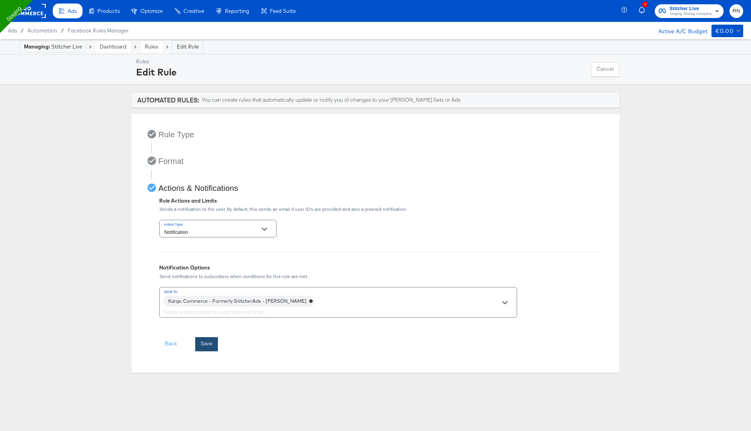
click at [207, 328] on div "Rule Actions and Limits Sends a notification to the user. By default, this send…" at bounding box center [380, 277] width 442 height 160
click at [205, 345] on button "Save" at bounding box center [206, 344] width 23 height 14
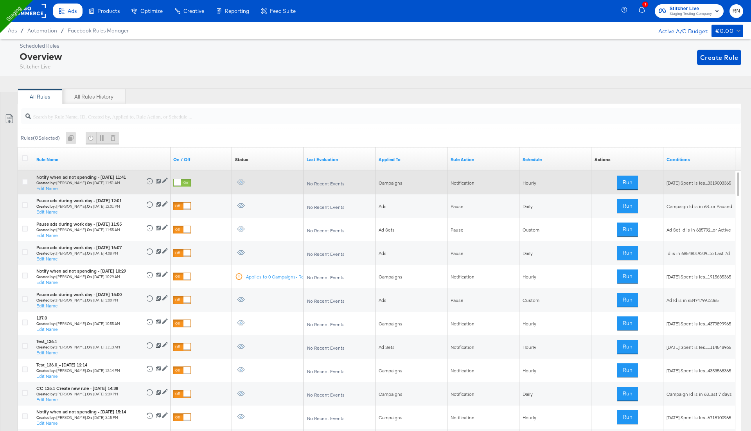
click at [181, 183] on div at bounding box center [177, 182] width 7 height 7
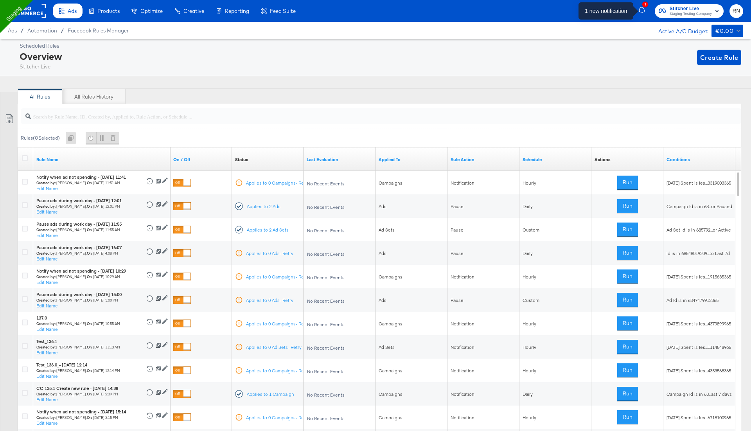
click at [646, 6] on div "1" at bounding box center [645, 5] width 6 height 6
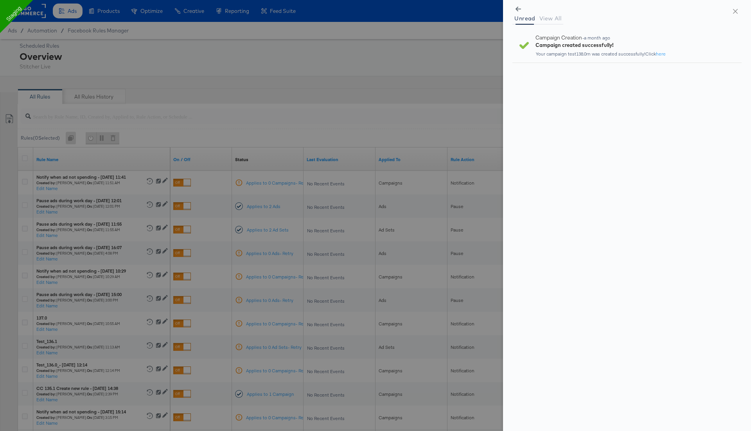
click at [597, 37] on div "- a month ago" at bounding box center [596, 37] width 29 height 5
click at [319, 46] on div at bounding box center [375, 215] width 751 height 431
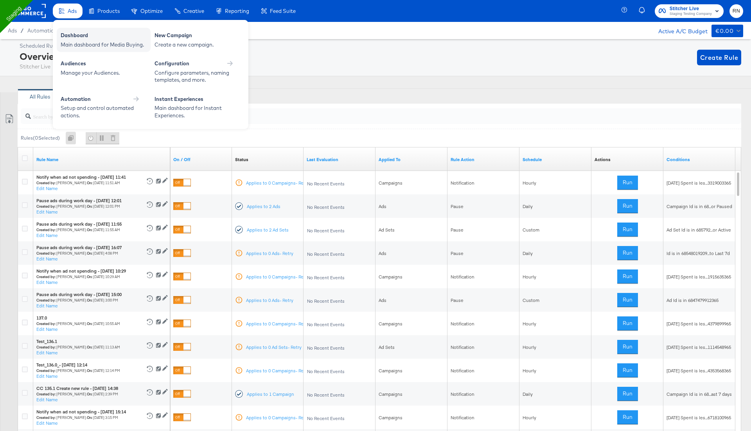
click at [81, 49] on div "Dashboard Main dashboard for Media Buying." at bounding box center [104, 40] width 94 height 24
click at [161, 77] on div "Configure parameters, naming templates, and more." at bounding box center [194, 76] width 78 height 14
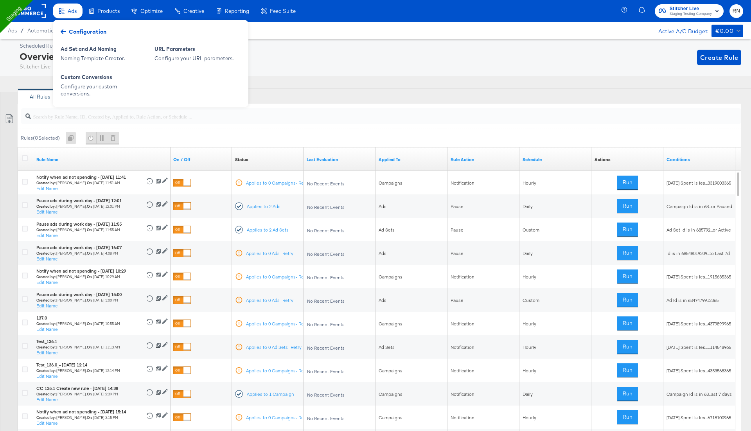
click at [108, 7] on div "Products" at bounding box center [104, 11] width 43 height 15
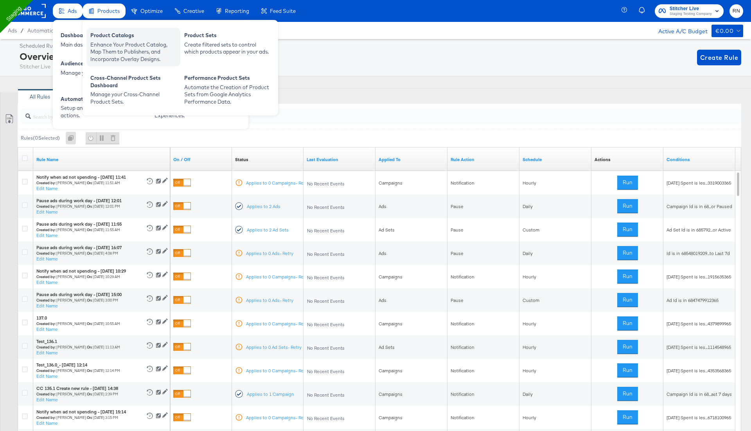
click at [121, 50] on div "Enhance Your Product Catalog, Map Them to Publishers, and Incorporate Overlay D…" at bounding box center [133, 52] width 86 height 22
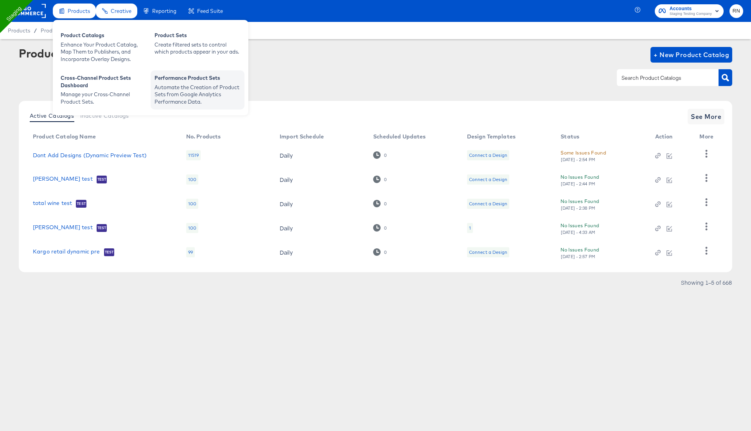
click at [171, 95] on div "Automate the Creation of Product Sets from Google Analytics Performance Data." at bounding box center [198, 95] width 86 height 22
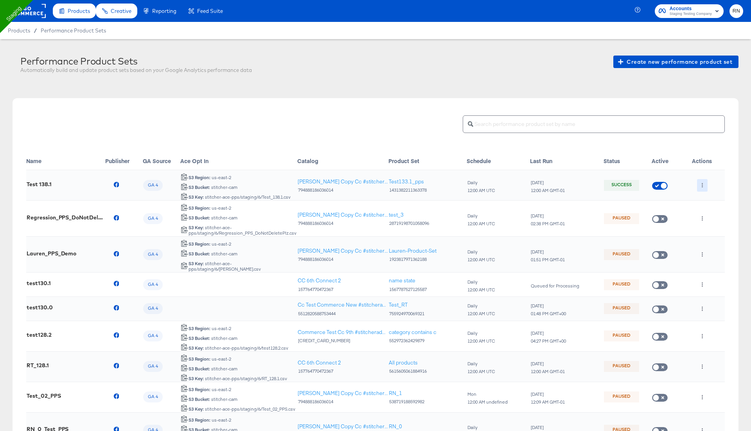
click at [700, 184] on button "button" at bounding box center [702, 185] width 11 height 13
click at [707, 215] on icon at bounding box center [706, 214] width 4 height 4
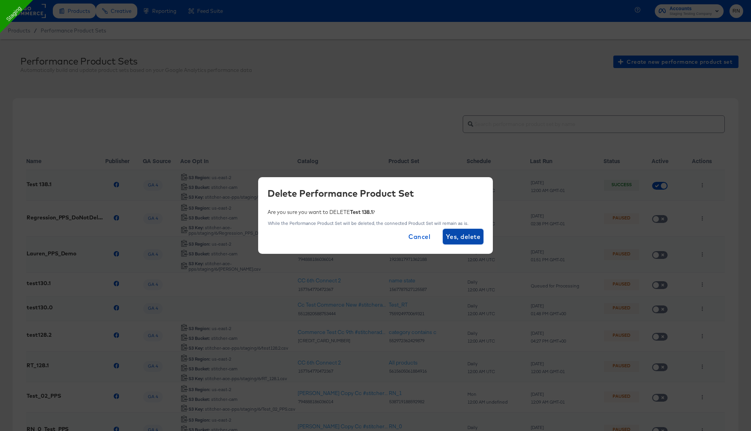
click at [469, 235] on span "Yes, delete" at bounding box center [463, 236] width 34 height 11
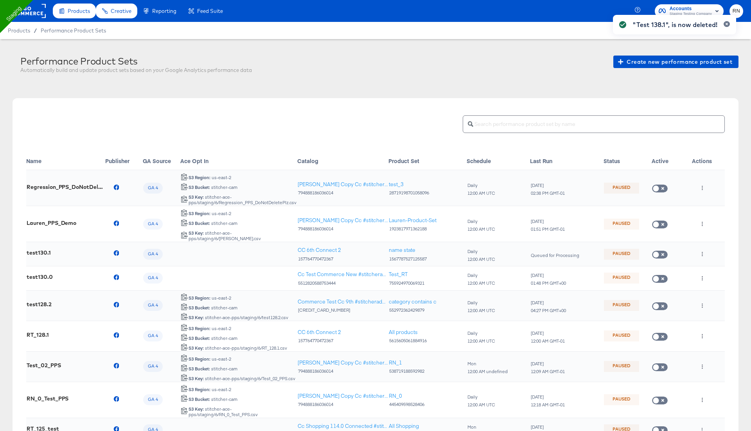
click at [629, 63] on div ""Test 138.1", is now deleted!" at bounding box center [674, 201] width 139 height 389
click at [637, 64] on div ""Test 138.1", is now deleted!" at bounding box center [674, 201] width 139 height 389
click at [637, 64] on span "Create new performance product set" at bounding box center [676, 62] width 113 height 10
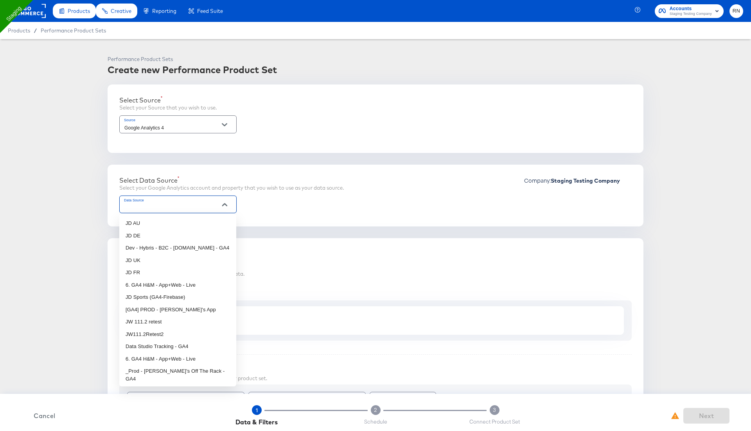
click at [159, 209] on input "Data Source" at bounding box center [172, 207] width 98 height 9
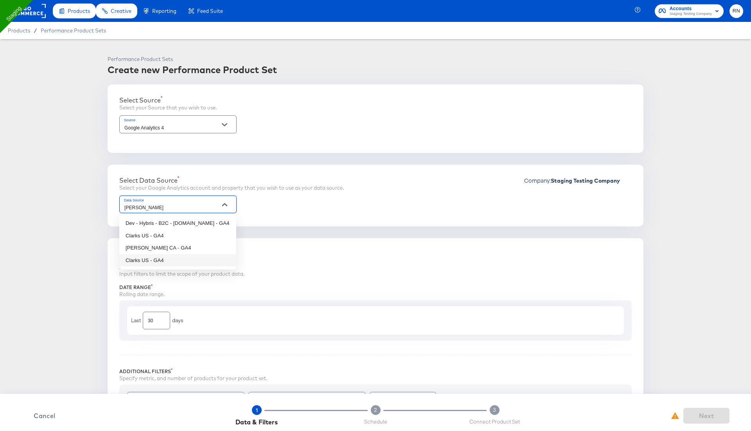
click at [157, 257] on li "Clarks US - GA4" at bounding box center [177, 260] width 117 height 13
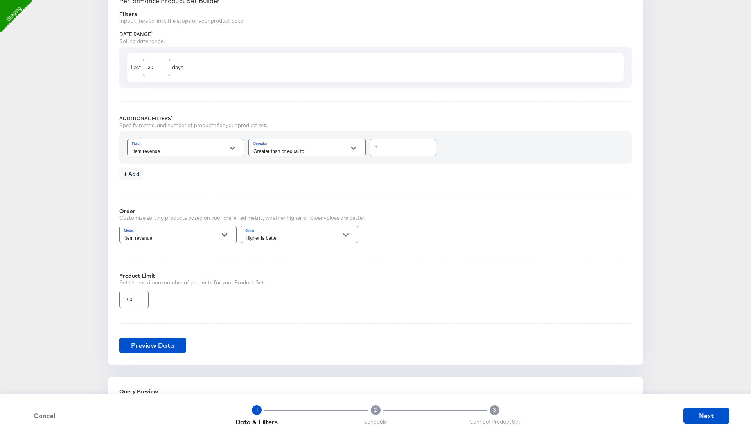
scroll to position [272, 0]
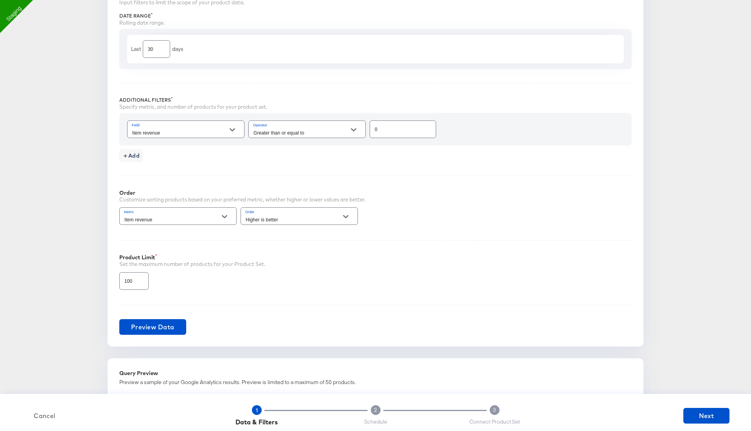
type input "Clarks US - GA4"
click at [151, 332] on div "Performance Product Set Builder Filters Input filters to limit the scope of you…" at bounding box center [376, 157] width 536 height 380
click at [152, 326] on span "Preview Data" at bounding box center [152, 327] width 43 height 11
click at [377, 129] on input "0" at bounding box center [403, 126] width 66 height 17
type input "1"
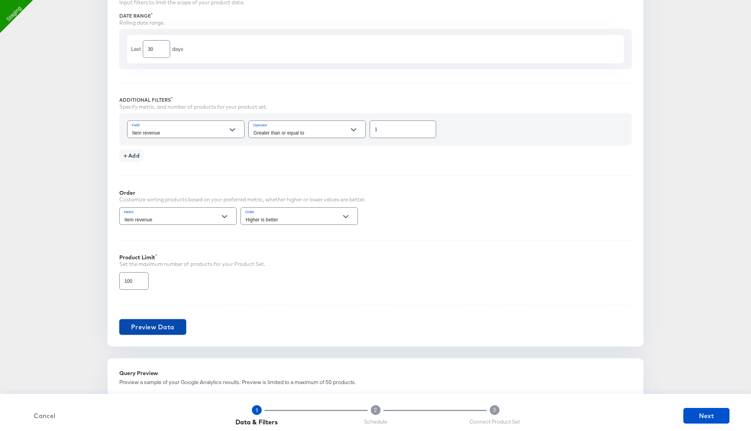
click at [157, 325] on span "Preview Data" at bounding box center [152, 327] width 43 height 11
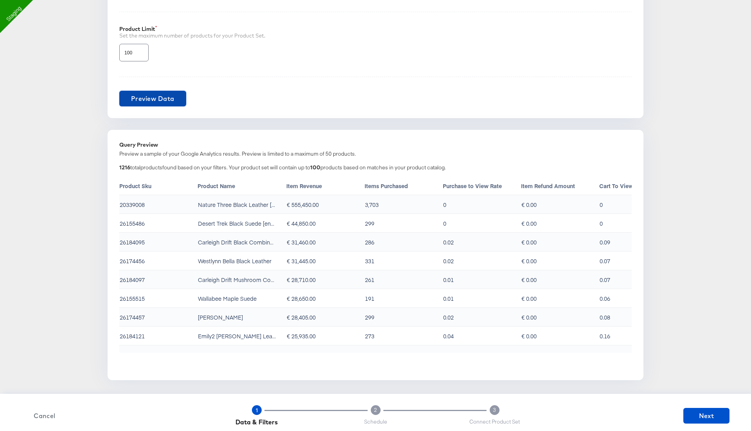
scroll to position [497, 0]
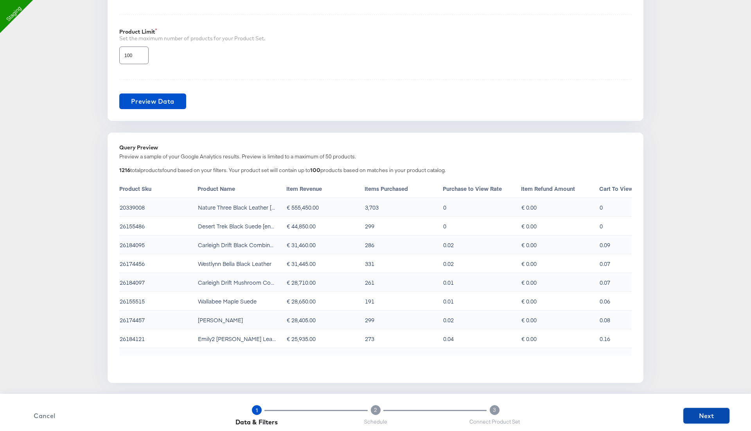
click at [705, 414] on span "Next" at bounding box center [707, 415] width 40 height 11
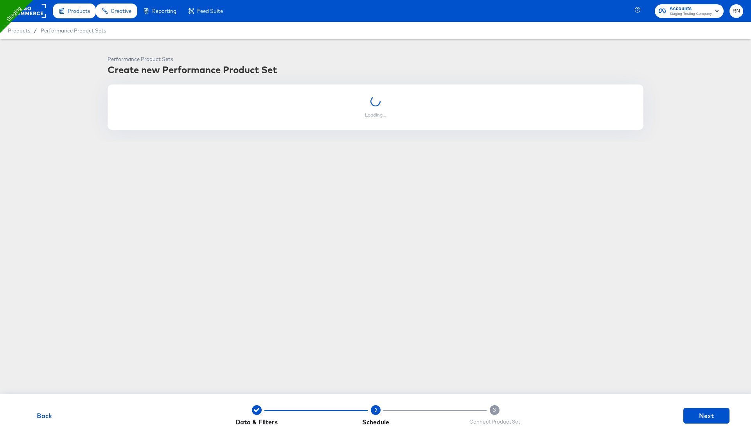
scroll to position [0, 0]
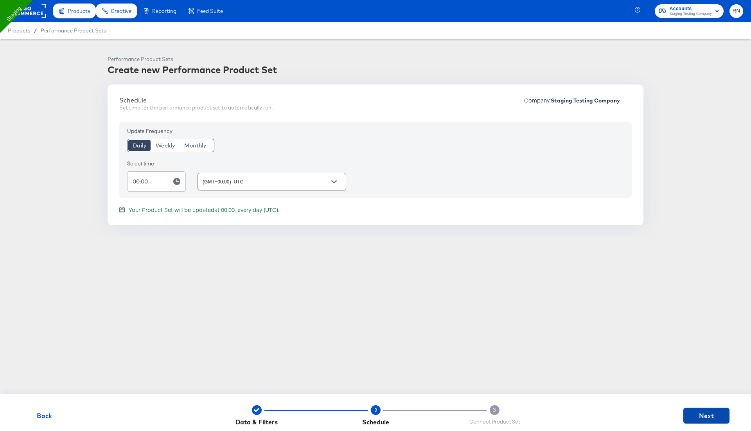
click at [705, 414] on span "Next" at bounding box center [707, 415] width 40 height 11
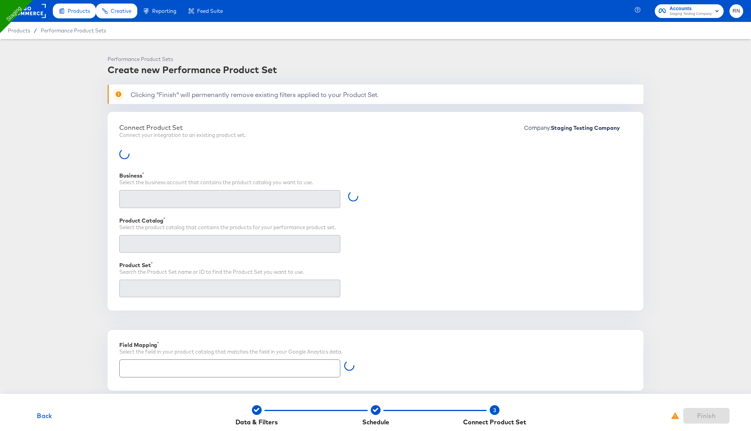
type input "Retailer ID"
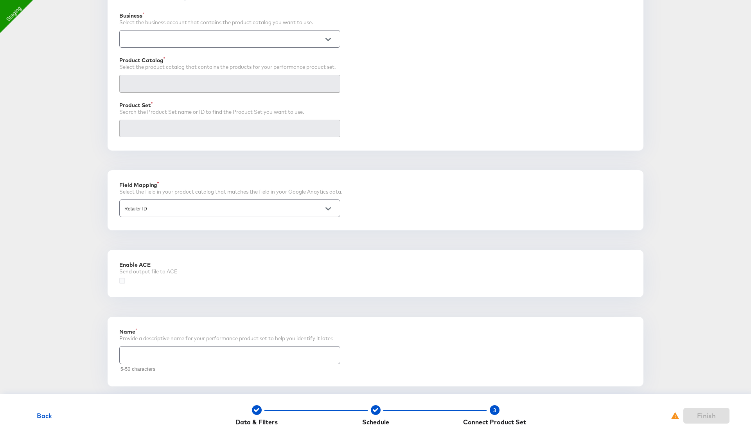
scroll to position [171, 0]
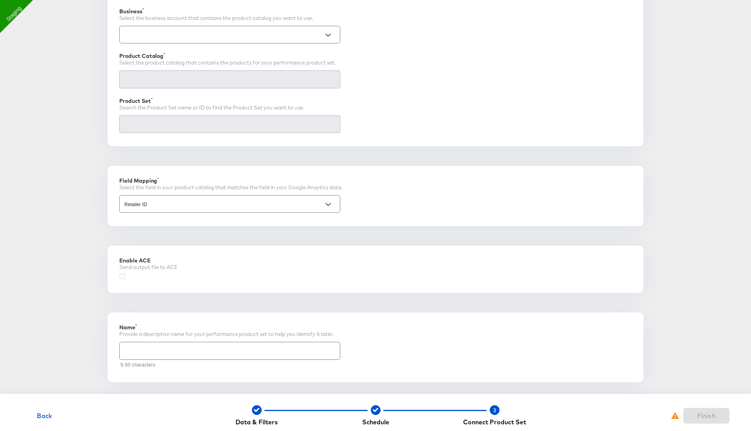
click at [183, 346] on input "text" at bounding box center [230, 347] width 220 height 17
type input "Test 139.0"
click at [122, 273] on icon at bounding box center [122, 276] width 6 height 6
click at [0, 0] on input "checkbox" at bounding box center [0, 0] width 0 height 0
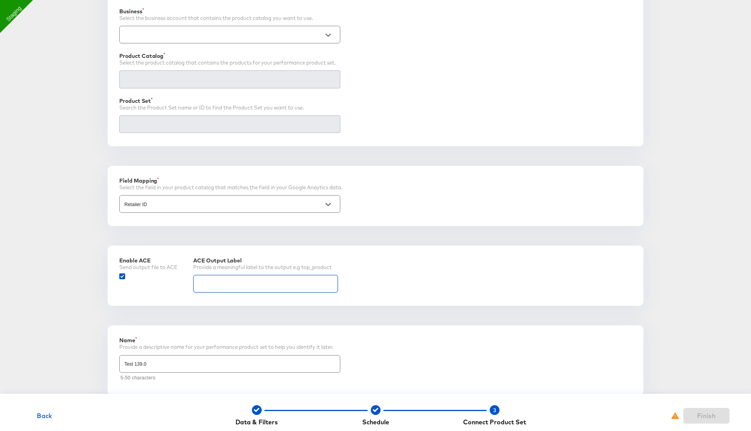
click at [225, 279] on input "text" at bounding box center [266, 280] width 144 height 17
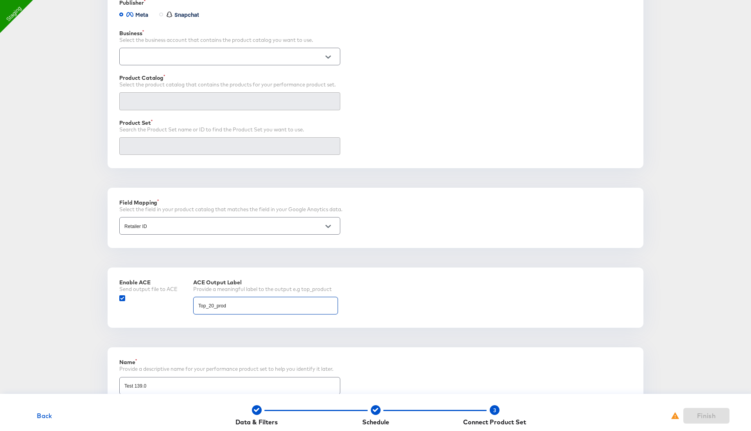
scroll to position [144, 0]
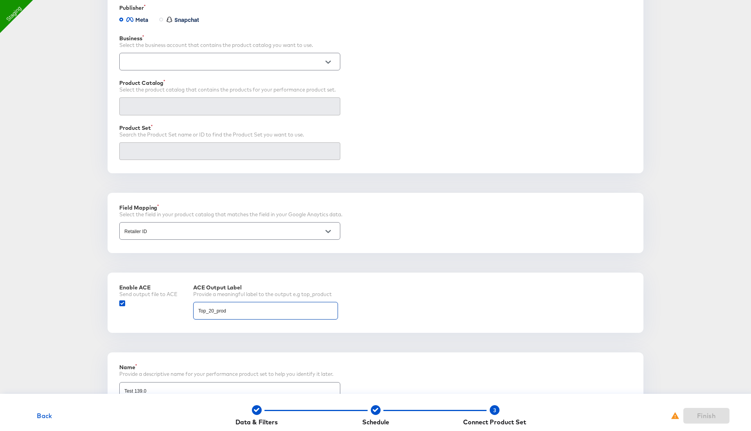
click at [239, 66] on div at bounding box center [229, 62] width 221 height 18
type input "Top_20_prod"
click at [239, 65] on input "text" at bounding box center [224, 62] width 202 height 9
click at [227, 92] on li "Ghost Business StitcherAds (257579378080319)" at bounding box center [229, 93] width 221 height 13
type input "Ghost Business StitcherAds (257579378080319)"
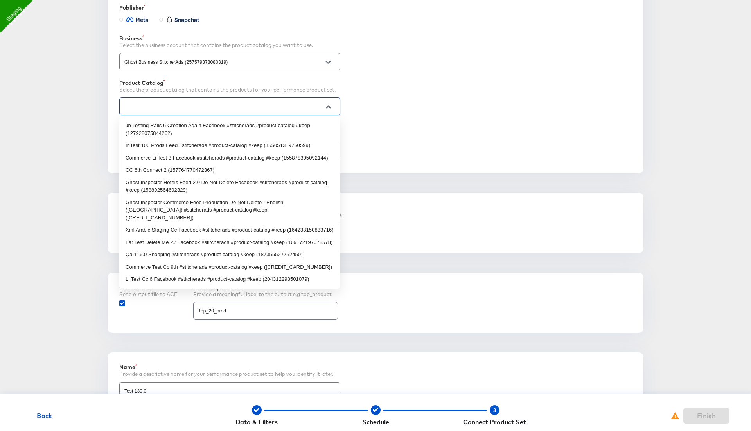
click at [215, 106] on input "text" at bounding box center [224, 106] width 202 height 9
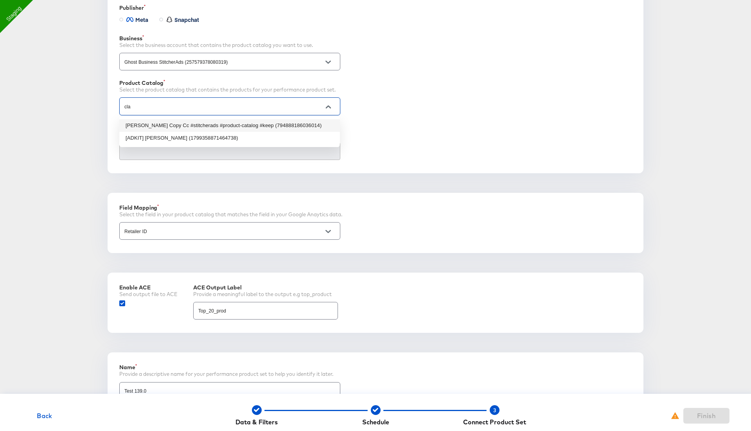
click at [209, 126] on li "Clarks Copy Cc #stitcherads #product-catalog #keep (794888186036014)" at bounding box center [229, 125] width 221 height 13
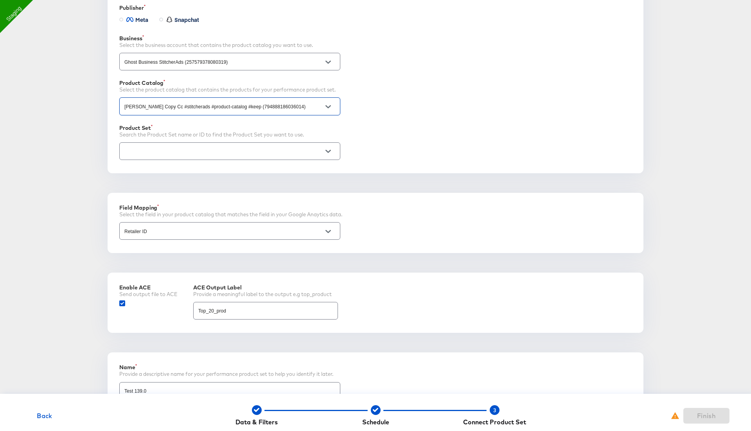
type input "Clarks Copy Cc #stitcherads #product-catalog #keep (794888186036014)"
click at [194, 153] on input "text" at bounding box center [224, 151] width 202 height 9
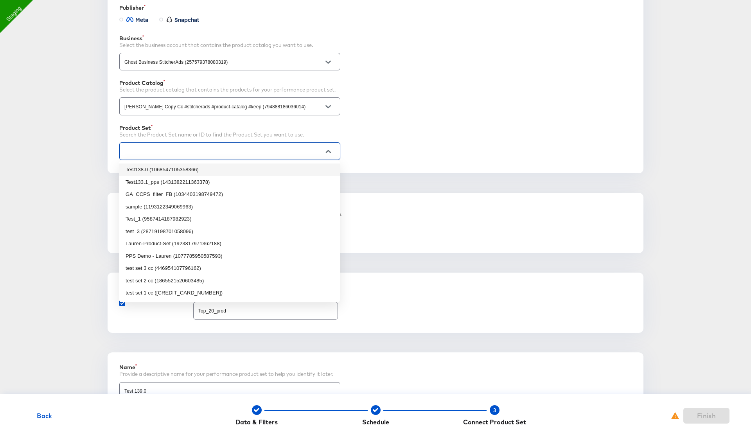
click at [188, 172] on li "Test138.0 (1068547105358366)" at bounding box center [229, 170] width 221 height 13
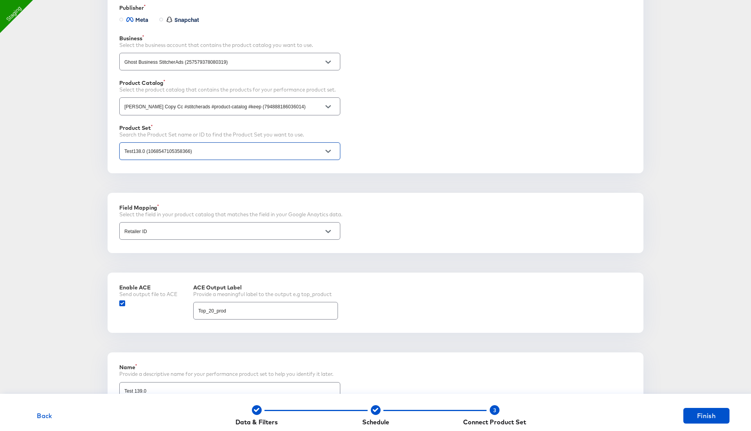
click at [213, 149] on input "Test138.0 (1068547105358366)" at bounding box center [224, 151] width 202 height 9
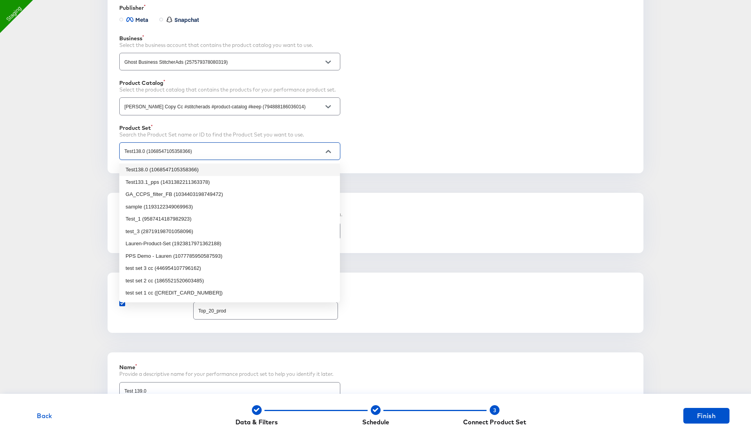
click at [202, 169] on li "Test138.0 (1068547105358366)" at bounding box center [229, 170] width 221 height 13
click at [242, 154] on input "Test138.0 (1068547105358366)" at bounding box center [224, 151] width 202 height 9
click at [225, 182] on li "Test133.1_pps (1431382211363378)" at bounding box center [229, 182] width 221 height 13
type input "Test133.1_pps (1431382211363378)"
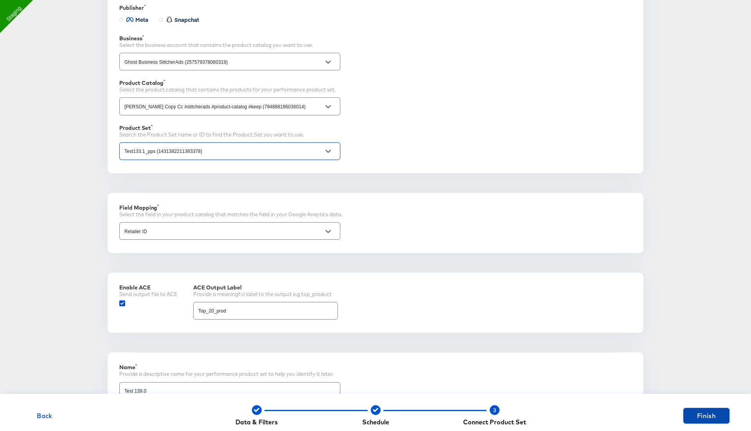
click at [714, 415] on span "Finish" at bounding box center [707, 415] width 40 height 11
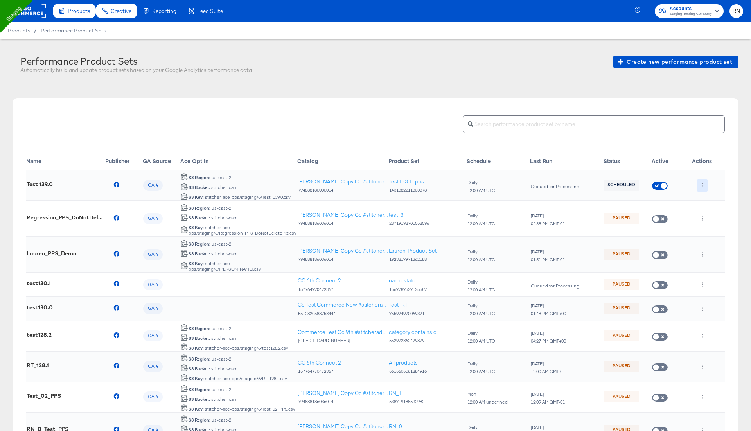
click at [699, 184] on button "button" at bounding box center [702, 185] width 11 height 13
click at [707, 229] on icon at bounding box center [706, 225] width 5 height 5
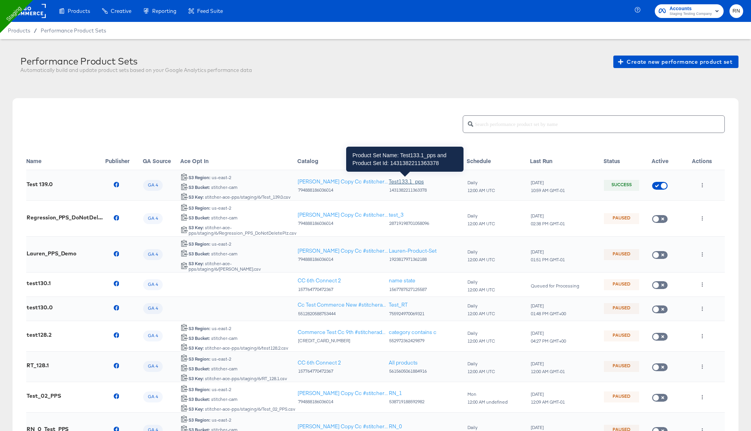
click at [407, 181] on div "Test133.1_pps" at bounding box center [406, 181] width 35 height 7
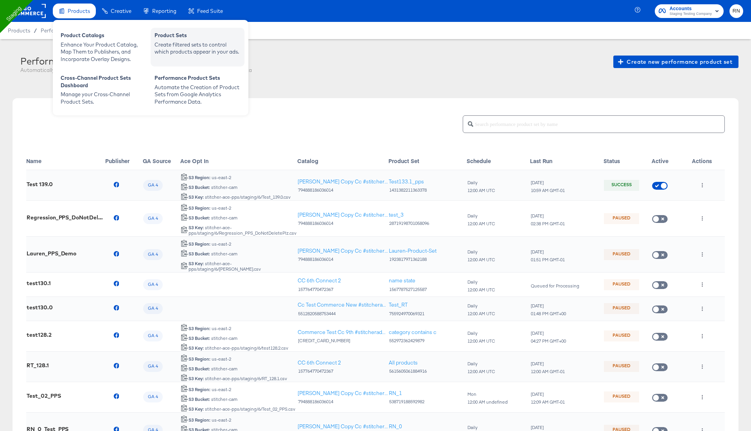
click at [174, 47] on div "Create filtered sets to control which products appear in your ads." at bounding box center [198, 48] width 86 height 14
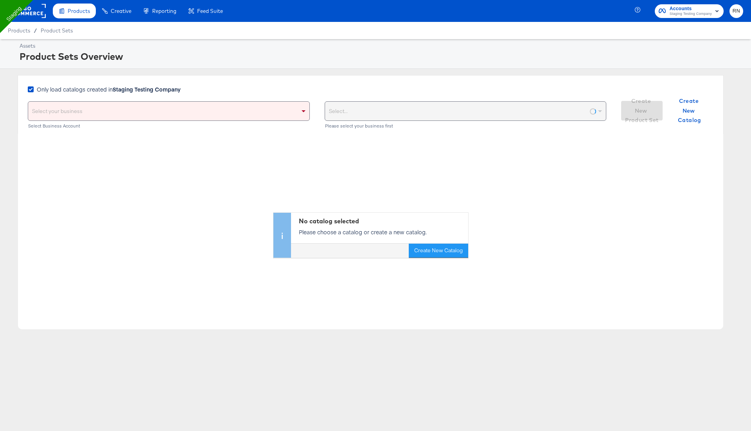
click at [164, 109] on div "Select your business" at bounding box center [168, 111] width 281 height 19
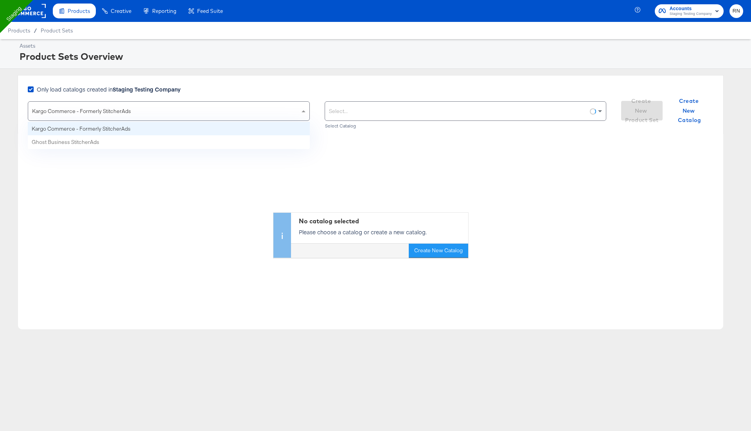
click at [159, 106] on div "Kargo Commerce - Formerly StitcherAds" at bounding box center [168, 111] width 281 height 19
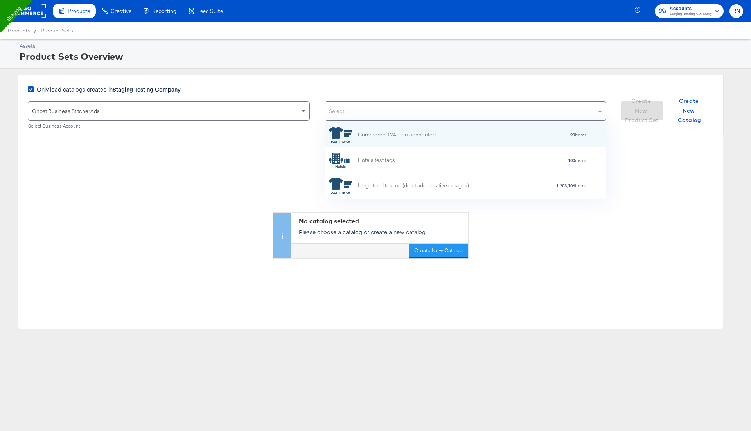
click at [353, 118] on div "Select..." at bounding box center [465, 111] width 281 height 19
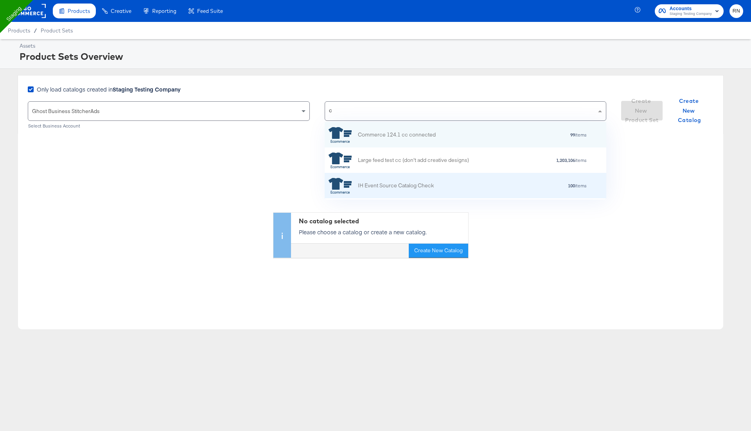
type input "cc"
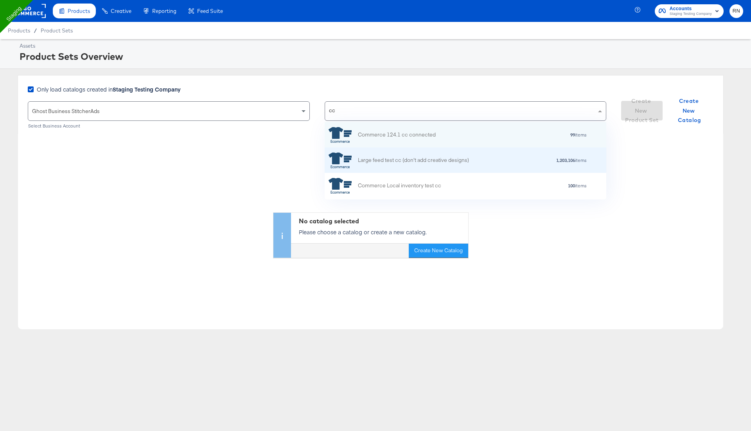
click at [405, 150] on div "Large feed test cc (don't add creative designs) 1,203,106 items" at bounding box center [466, 160] width 282 height 25
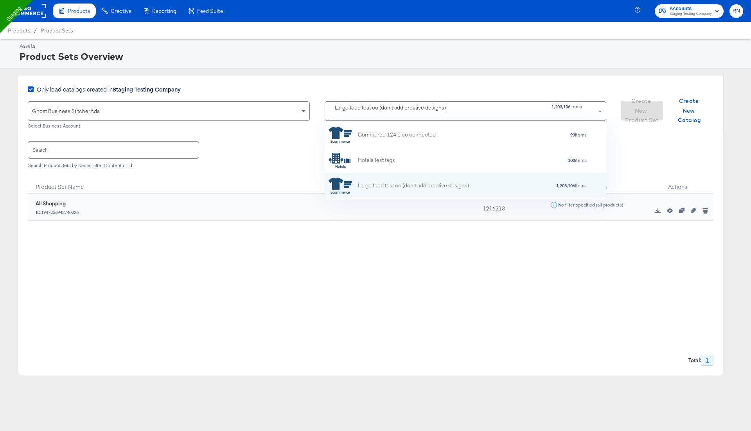
click at [422, 113] on div "Large feed test cc (don't add creative designs) 1,203,106 items" at bounding box center [465, 111] width 281 height 19
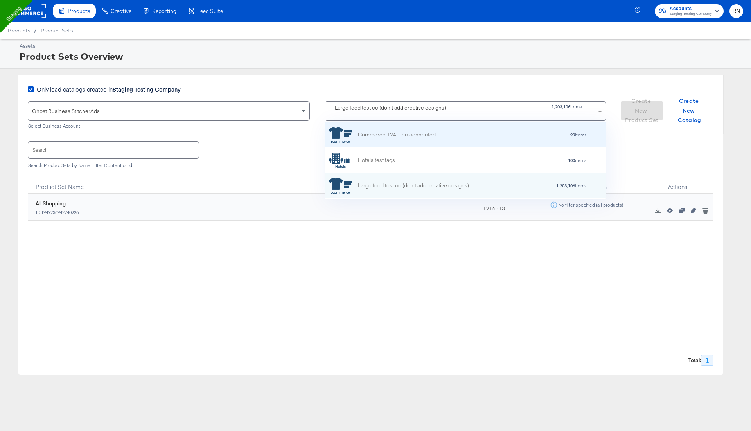
click at [398, 132] on div "Commerce 124.1 cc connected" at bounding box center [397, 135] width 78 height 8
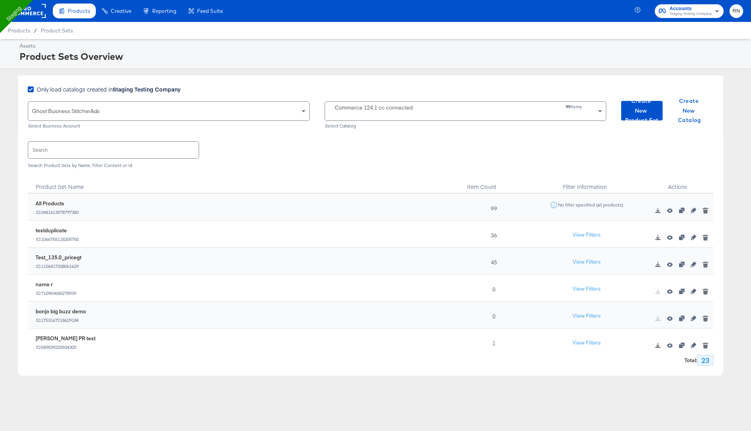
click at [35, 13] on rect at bounding box center [28, 11] width 36 height 14
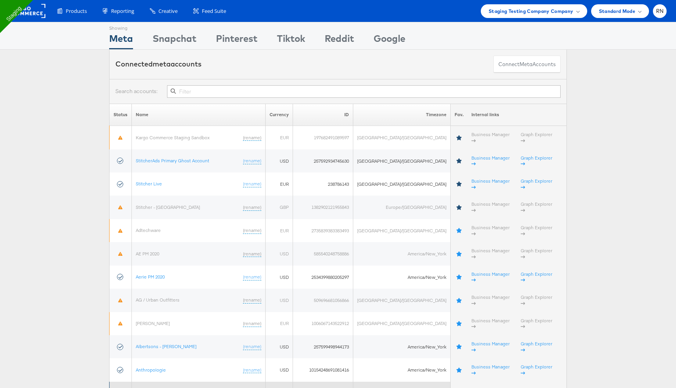
click at [153, 388] on link "[DOMAIN_NAME] Retargeting" at bounding box center [165, 393] width 59 height 6
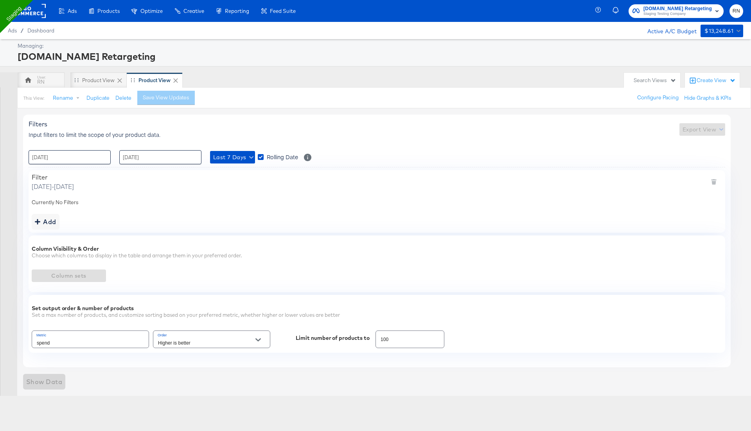
type input "Spend"
click at [85, 273] on span "Column sets" at bounding box center [69, 276] width 68 height 10
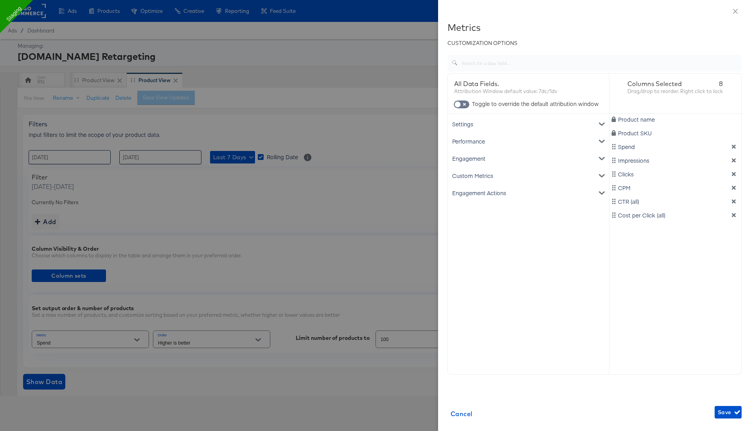
click at [474, 175] on div "Custom Metrics" at bounding box center [529, 175] width 158 height 17
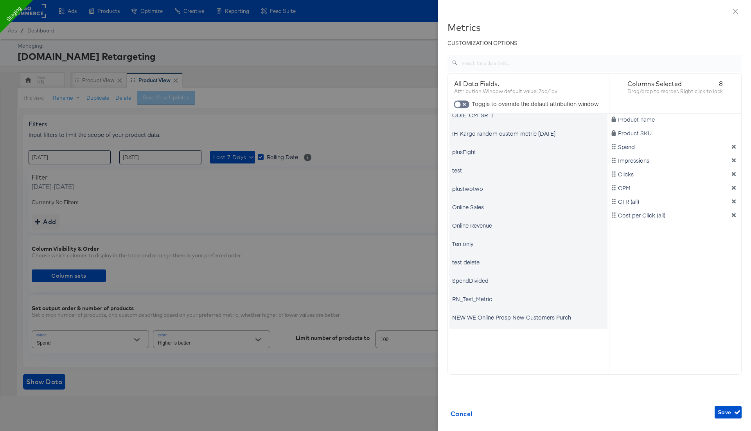
scroll to position [209, 0]
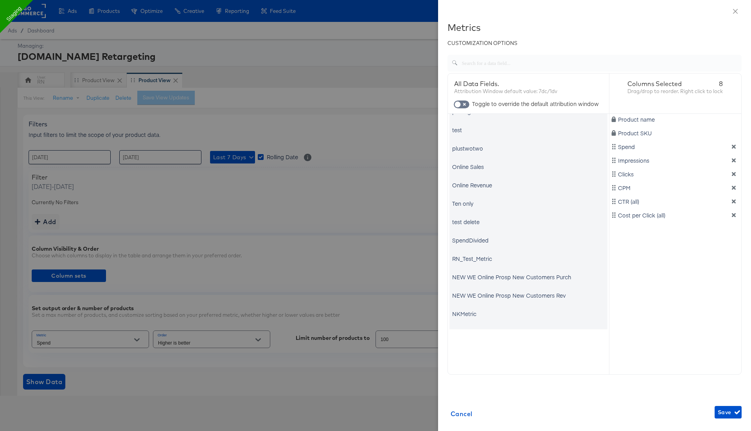
click at [482, 259] on div "RN_Test_Metric" at bounding box center [472, 259] width 40 height 8
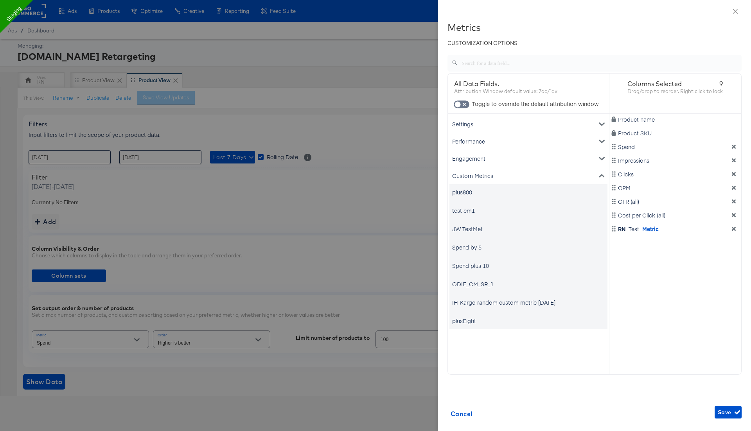
click at [484, 156] on div "Engagement" at bounding box center [529, 158] width 158 height 17
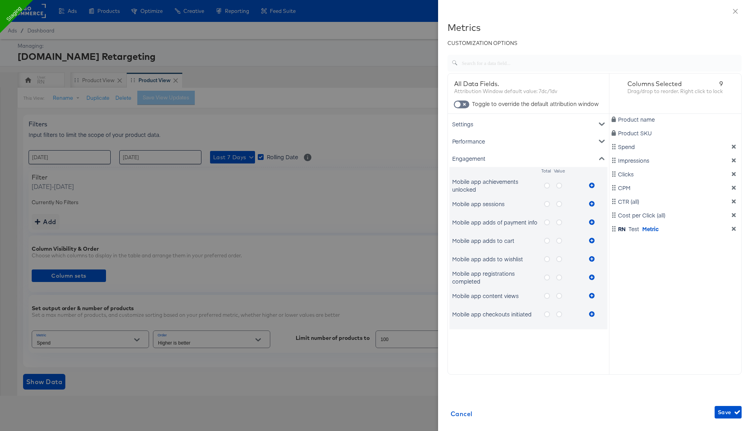
click at [480, 126] on div "Settings" at bounding box center [529, 123] width 158 height 17
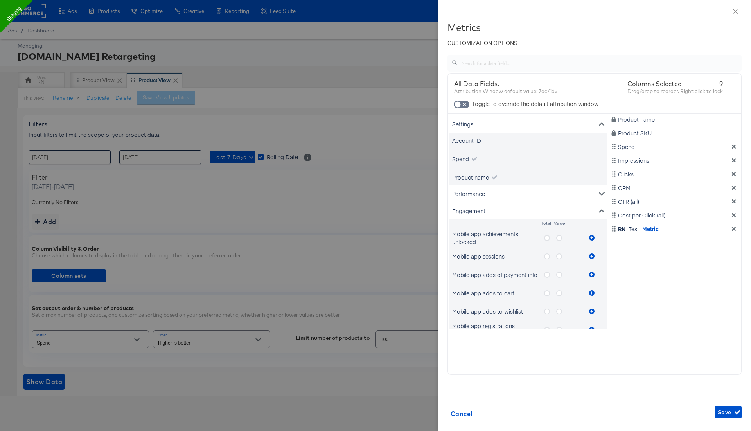
click at [478, 119] on div "Settings" at bounding box center [529, 123] width 158 height 17
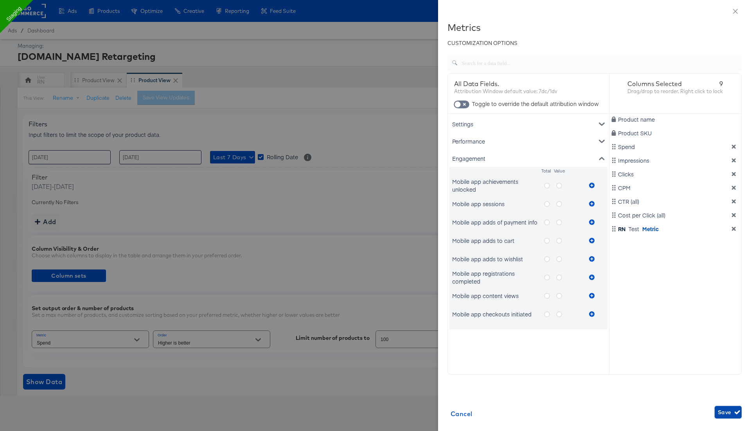
click at [723, 412] on span "Save" at bounding box center [728, 413] width 21 height 10
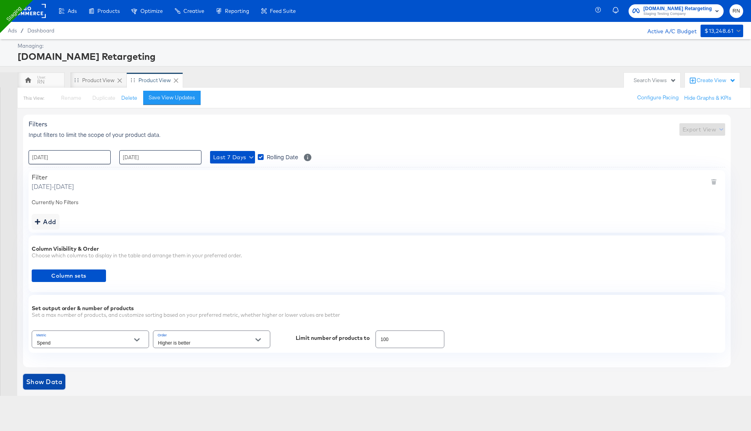
click at [52, 376] on span "Show Data" at bounding box center [44, 381] width 36 height 11
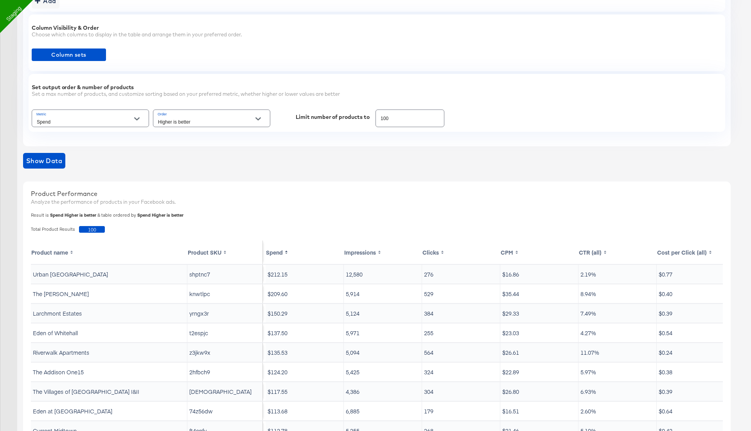
scroll to position [275, 0]
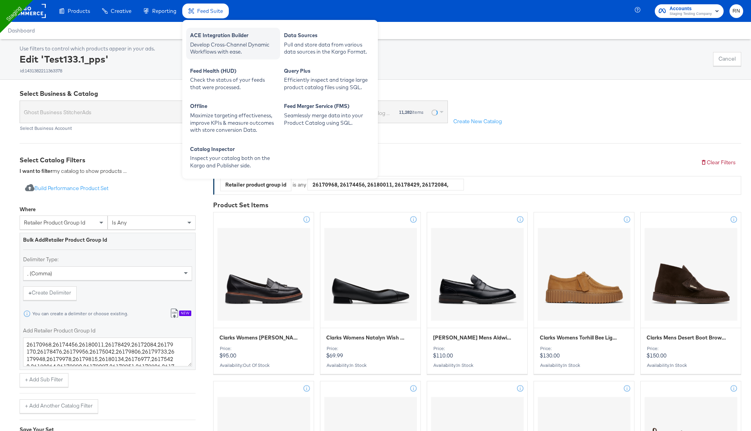
click at [202, 41] on div "Develop Cross-Channel Dynamic Workflows with ease." at bounding box center [233, 48] width 86 height 14
